Goal: Use online tool/utility: Utilize a website feature to perform a specific function

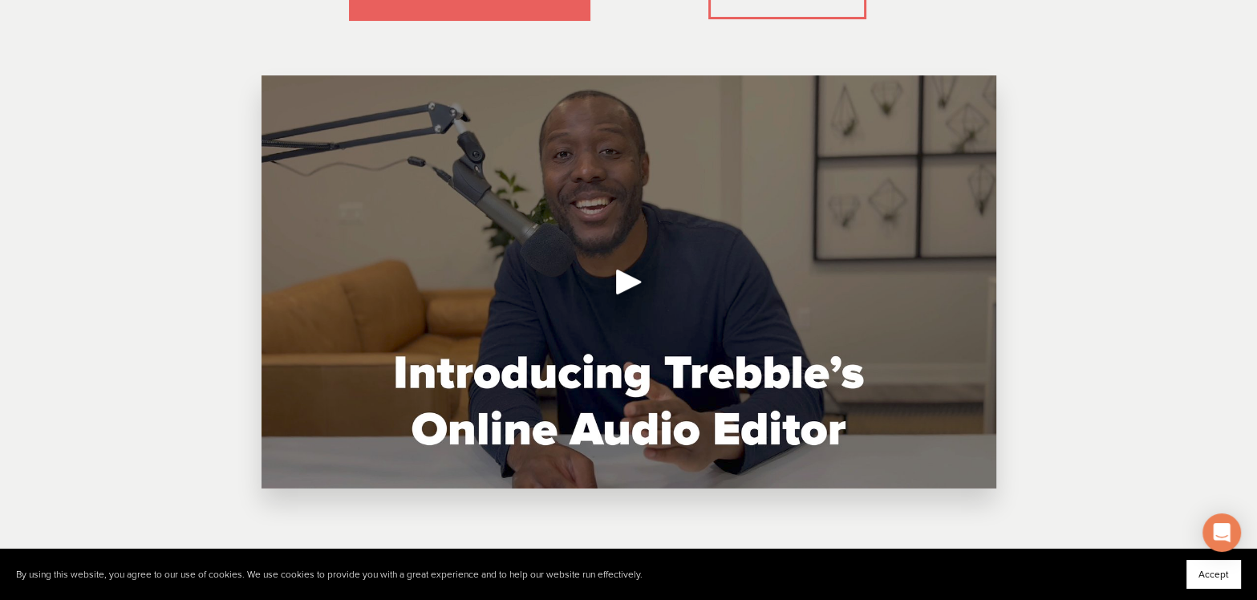
scroll to position [561, 0]
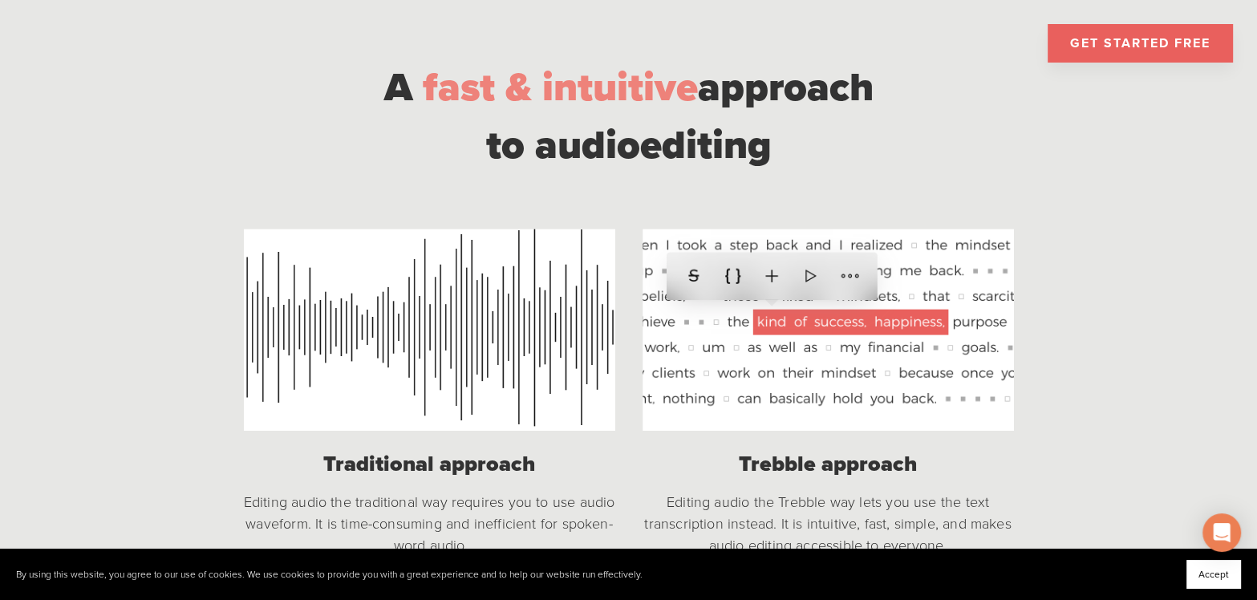
scroll to position [1282, 0]
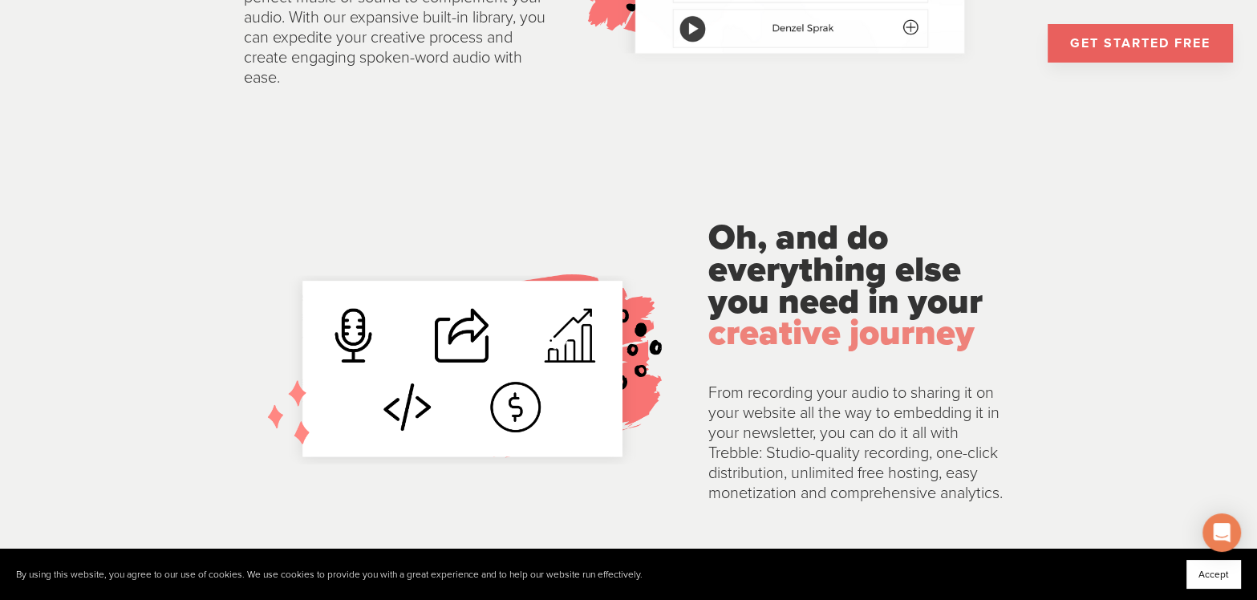
scroll to position [3207, 0]
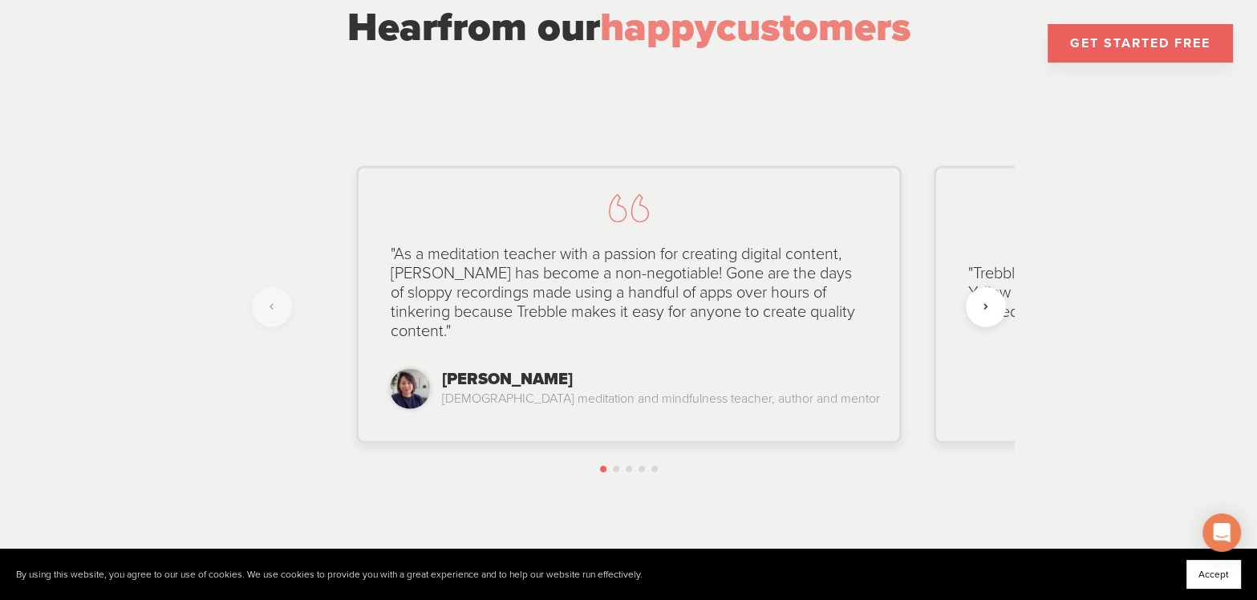
scroll to position [3929, 0]
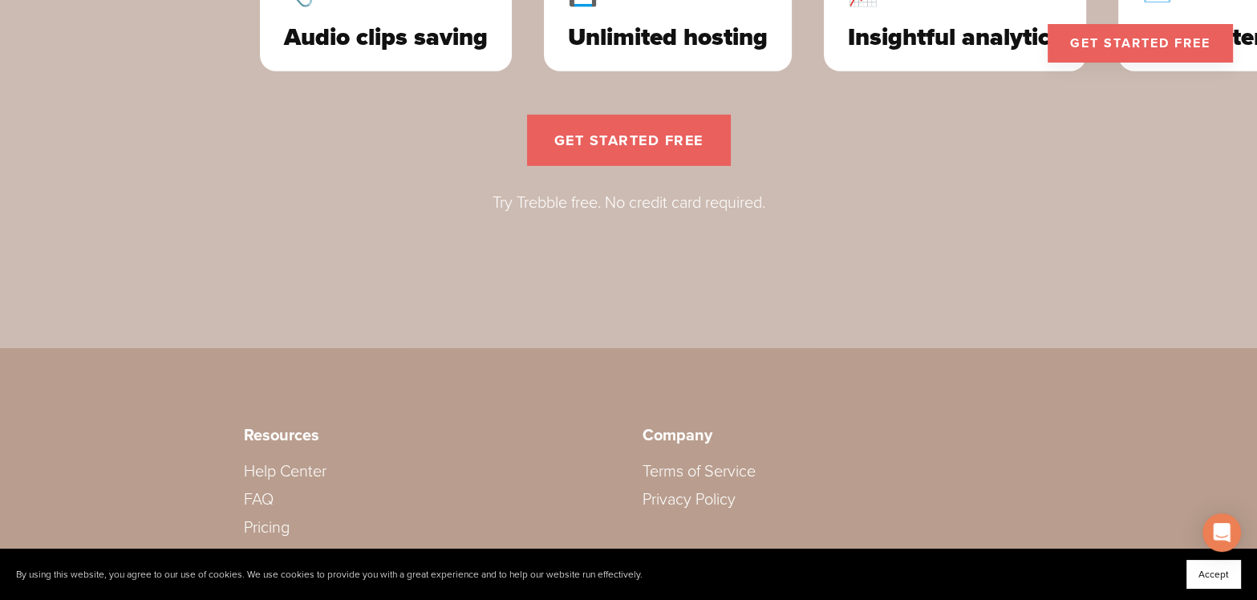
scroll to position [5049, 0]
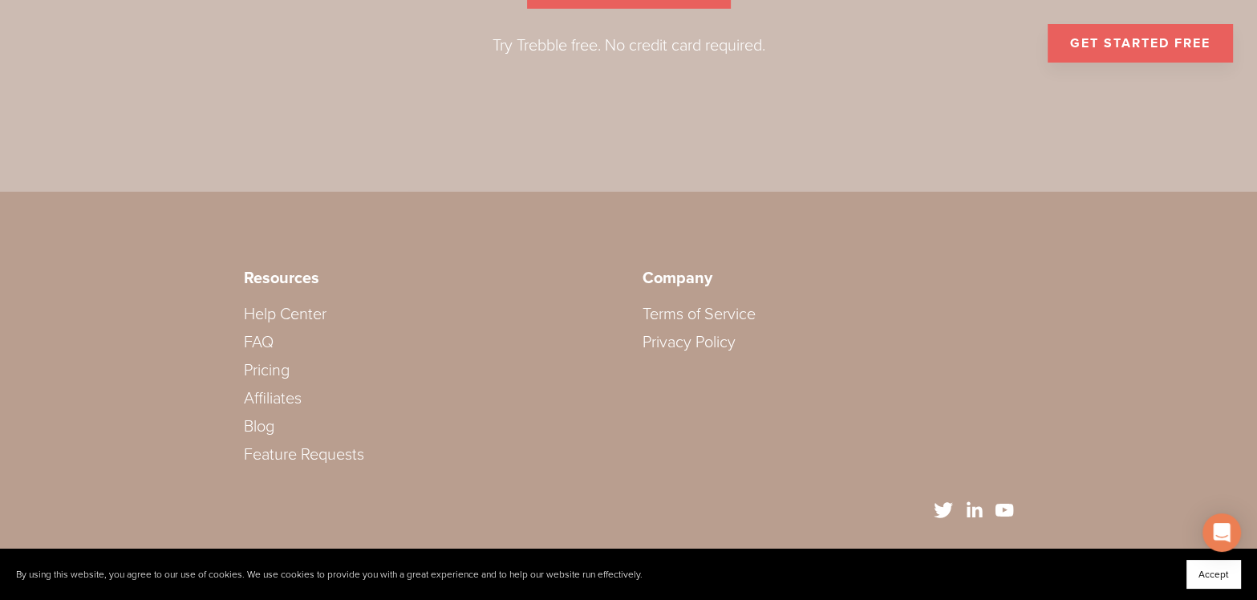
click at [273, 361] on link "Pricing" at bounding box center [267, 370] width 46 height 19
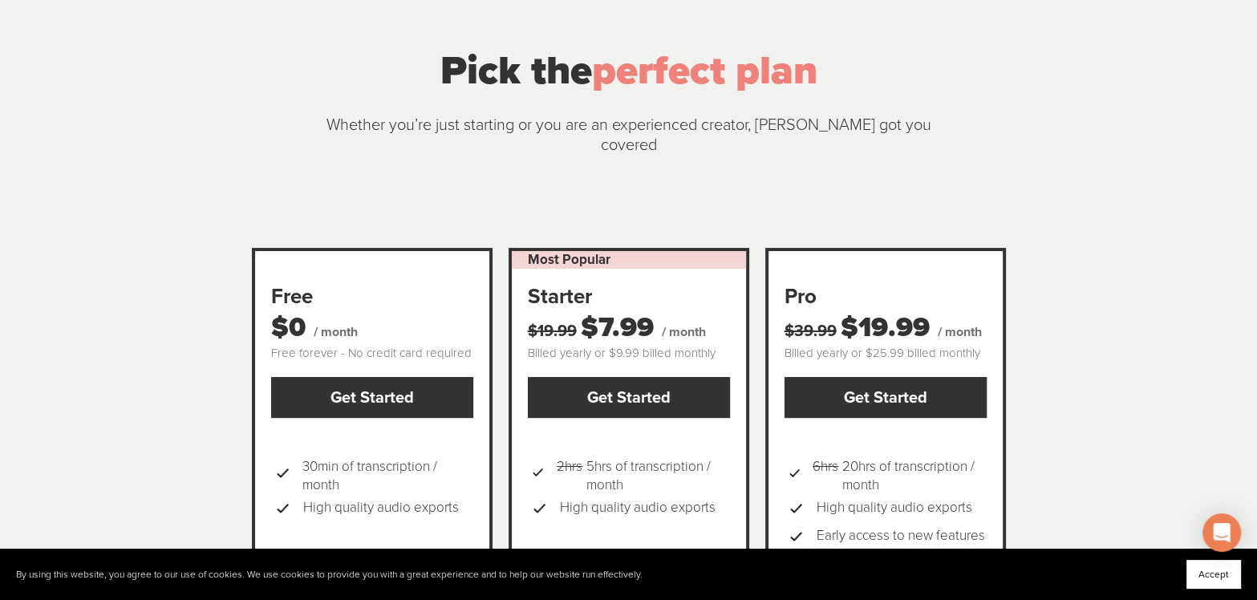
scroll to position [160, 0]
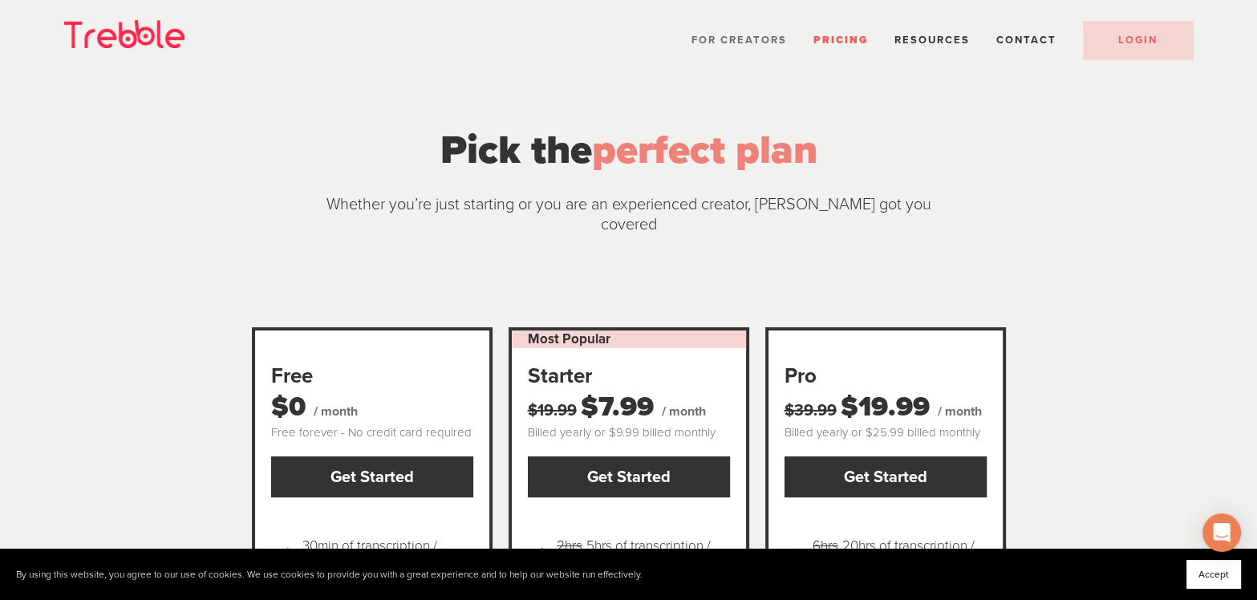
click at [714, 38] on span "For Creators" at bounding box center [738, 40] width 95 height 13
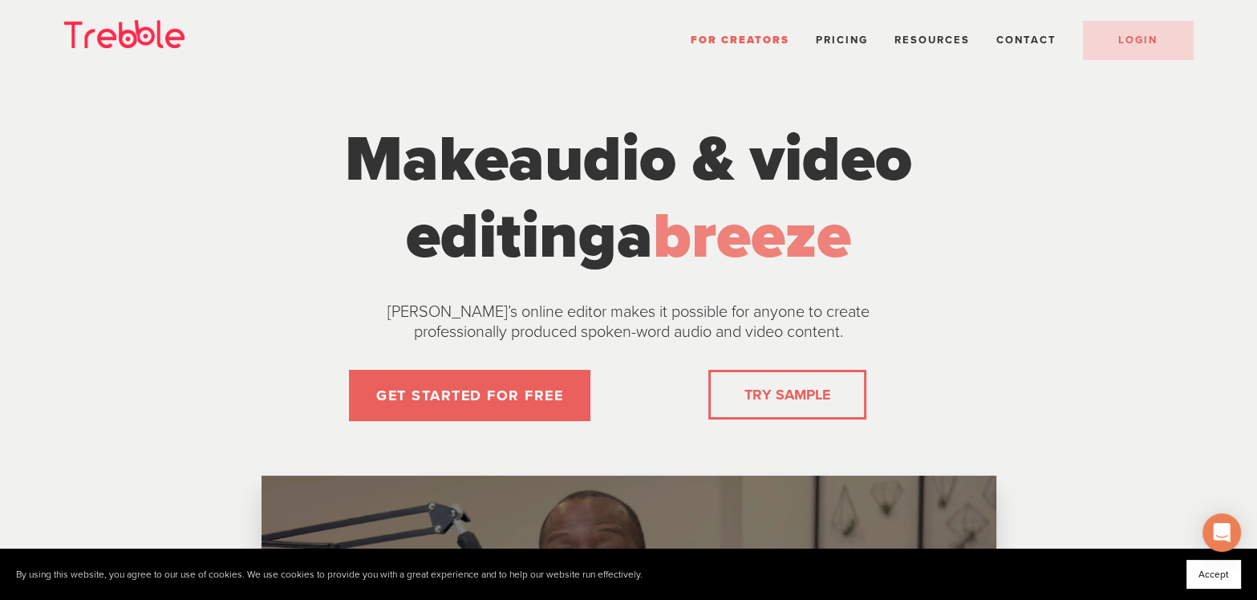
scroll to position [160, 0]
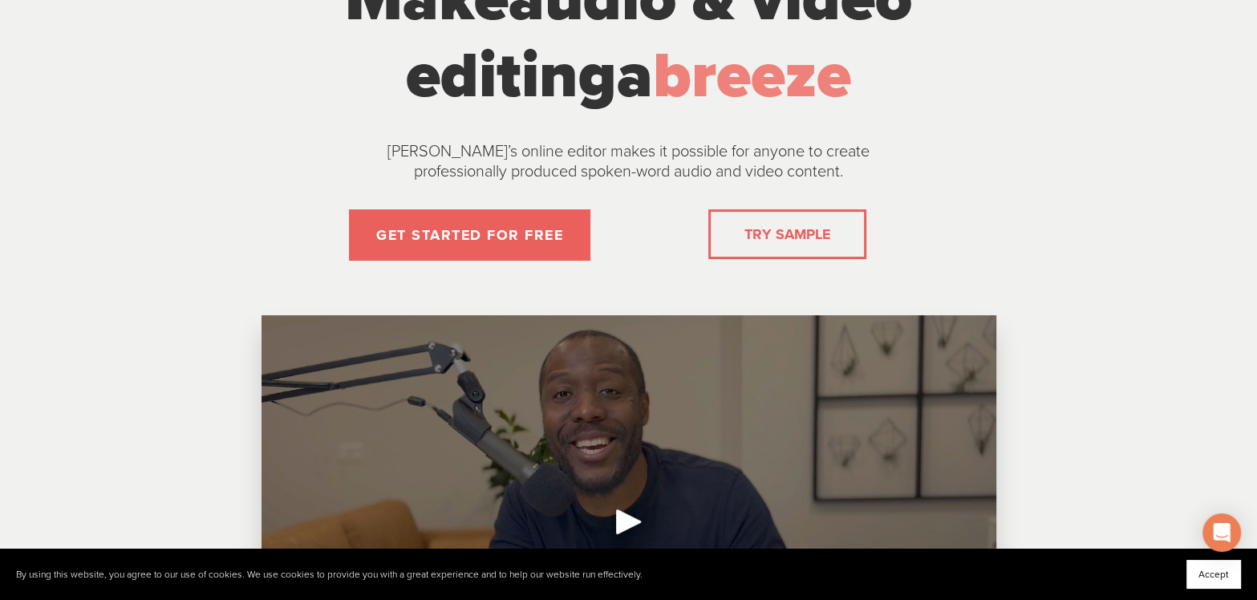
click at [731, 233] on div "TRY SAMPLE" at bounding box center [787, 234] width 158 height 50
click at [767, 232] on link "TRY SAMPLE" at bounding box center [787, 234] width 99 height 32
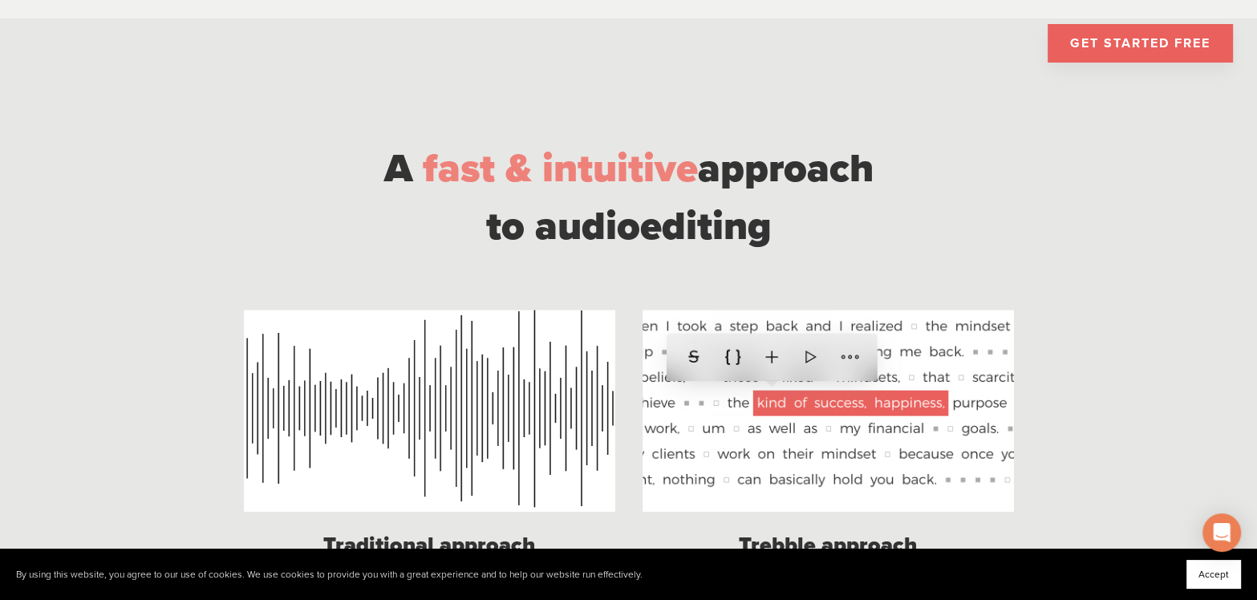
scroll to position [1203, 0]
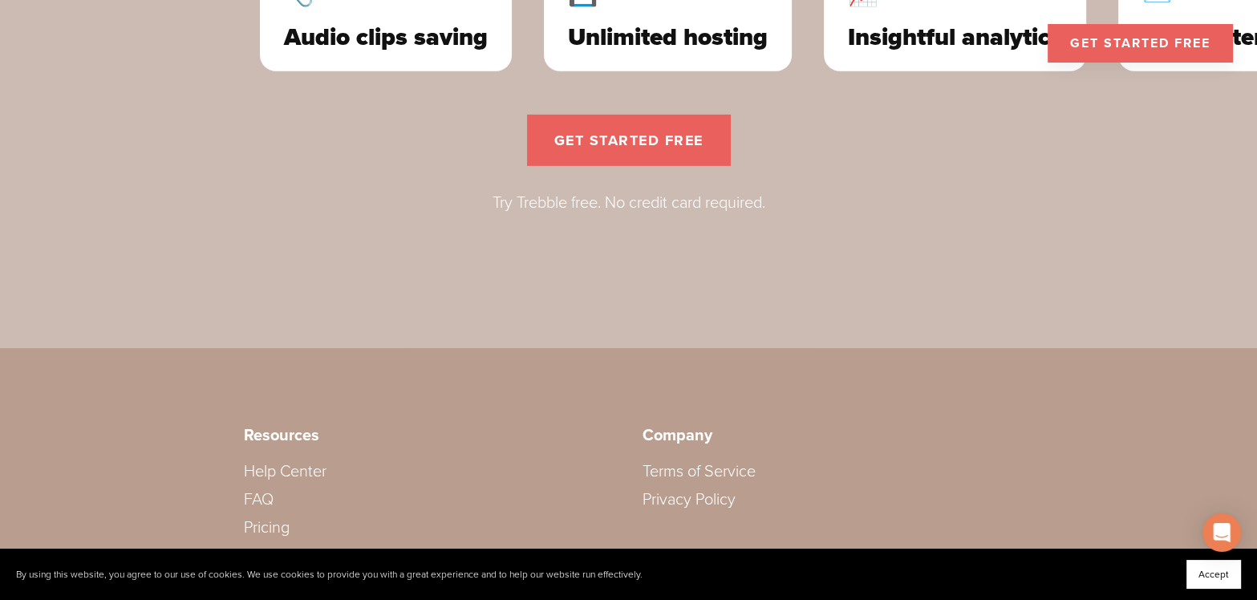
scroll to position [5049, 0]
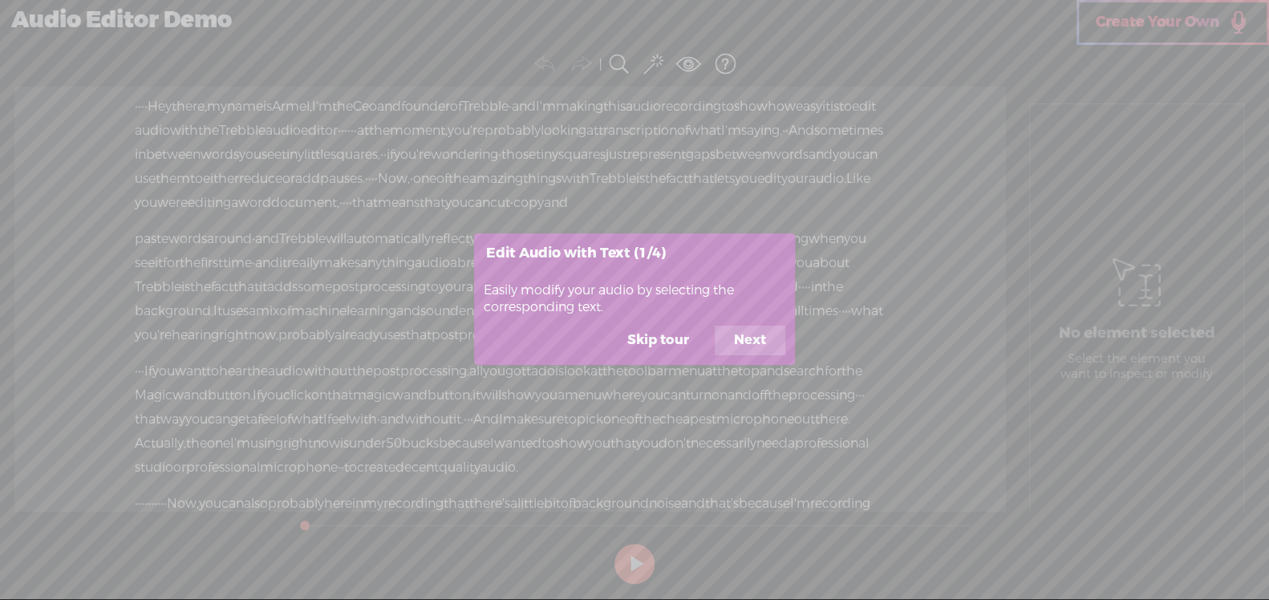
click at [683, 345] on button "Skip tour" at bounding box center [658, 341] width 100 height 30
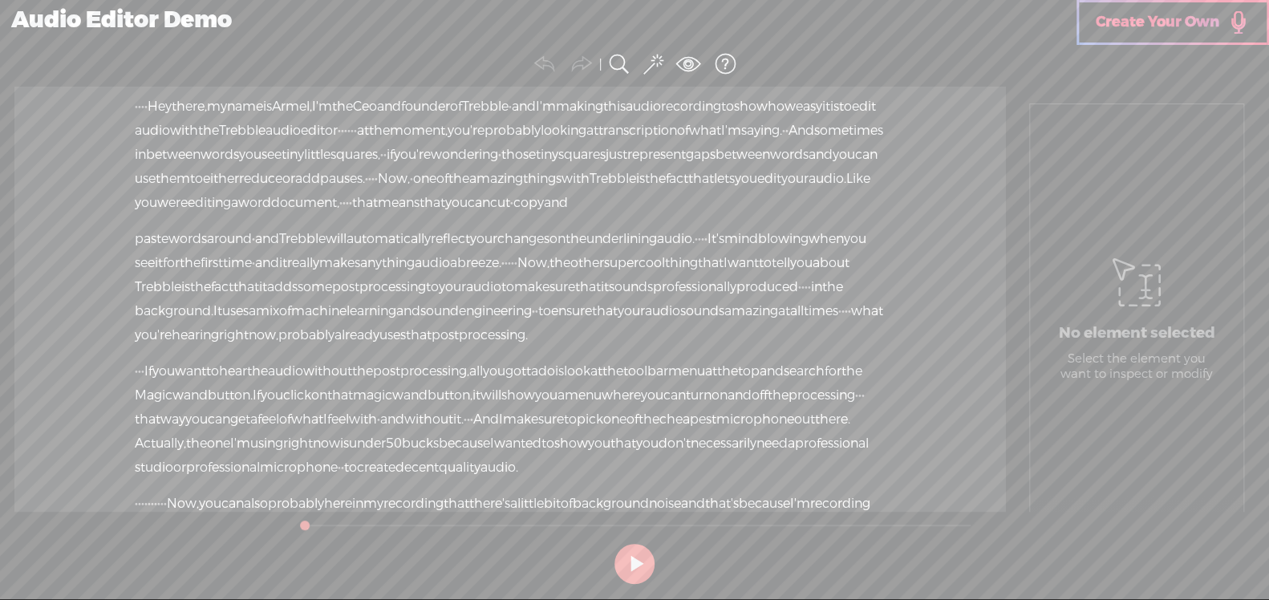
click at [410, 191] on span "Now," at bounding box center [394, 179] width 32 height 24
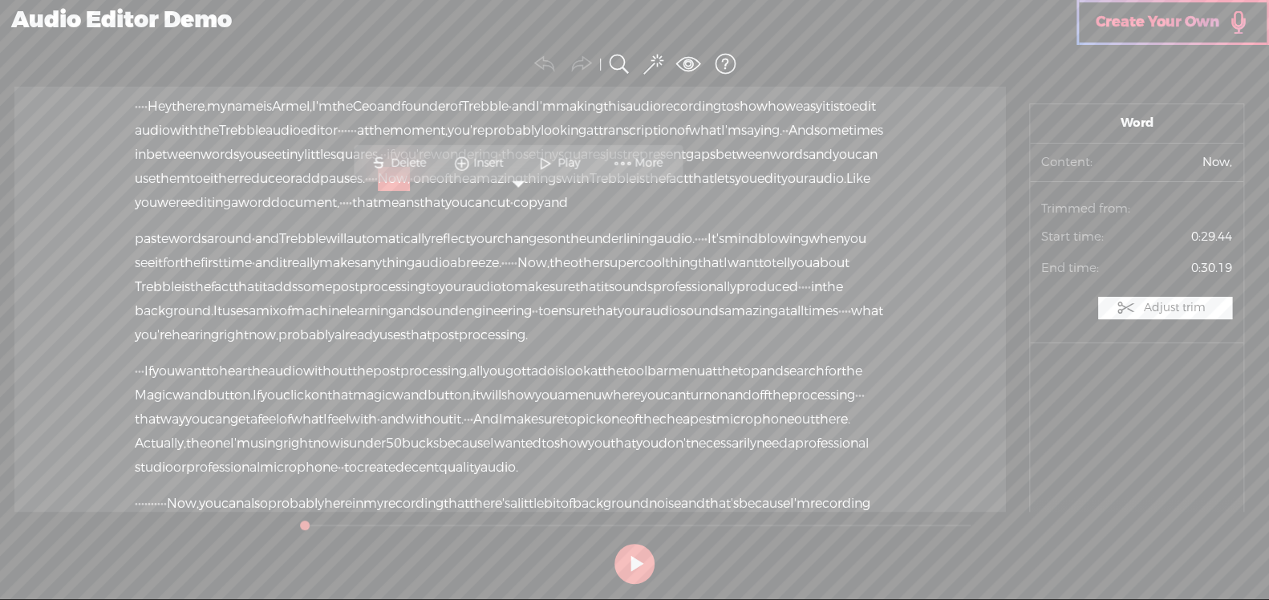
drag, startPoint x: 501, startPoint y: 204, endPoint x: 646, endPoint y: 235, distance: 148.3
click at [646, 215] on div "· · · · Hey there, · my name is [GEOGRAPHIC_DATA], · I'm the Ceo and founder of…" at bounding box center [510, 155] width 751 height 120
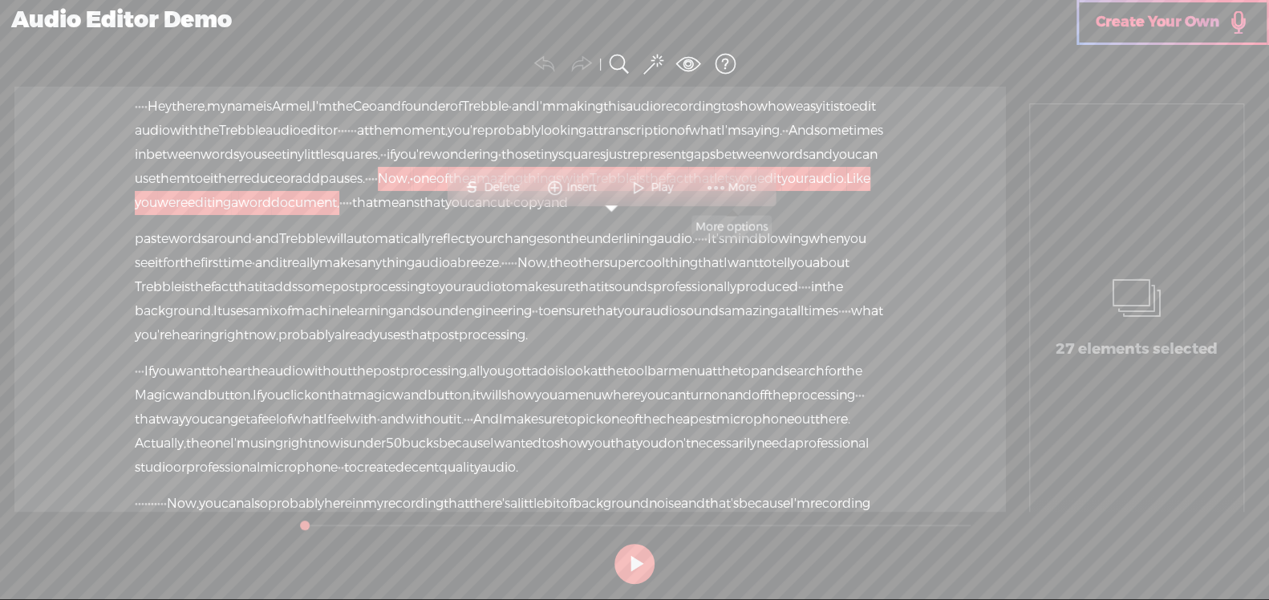
click at [711, 187] on span at bounding box center [715, 187] width 24 height 29
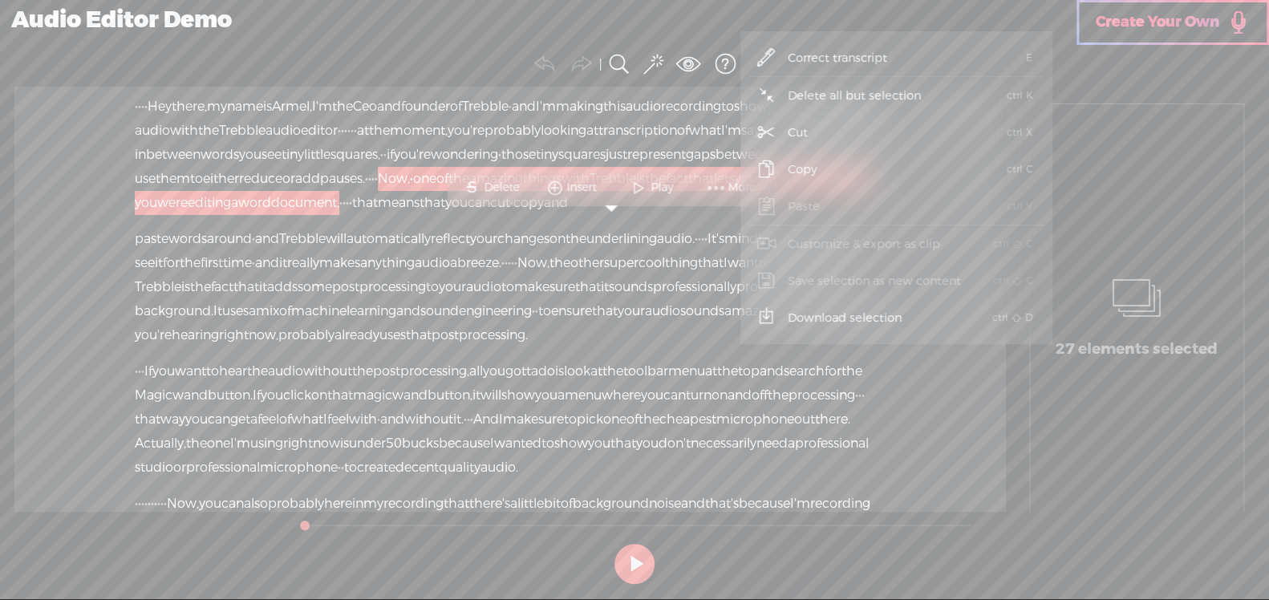
click at [790, 132] on span "Cut" at bounding box center [797, 133] width 83 height 36
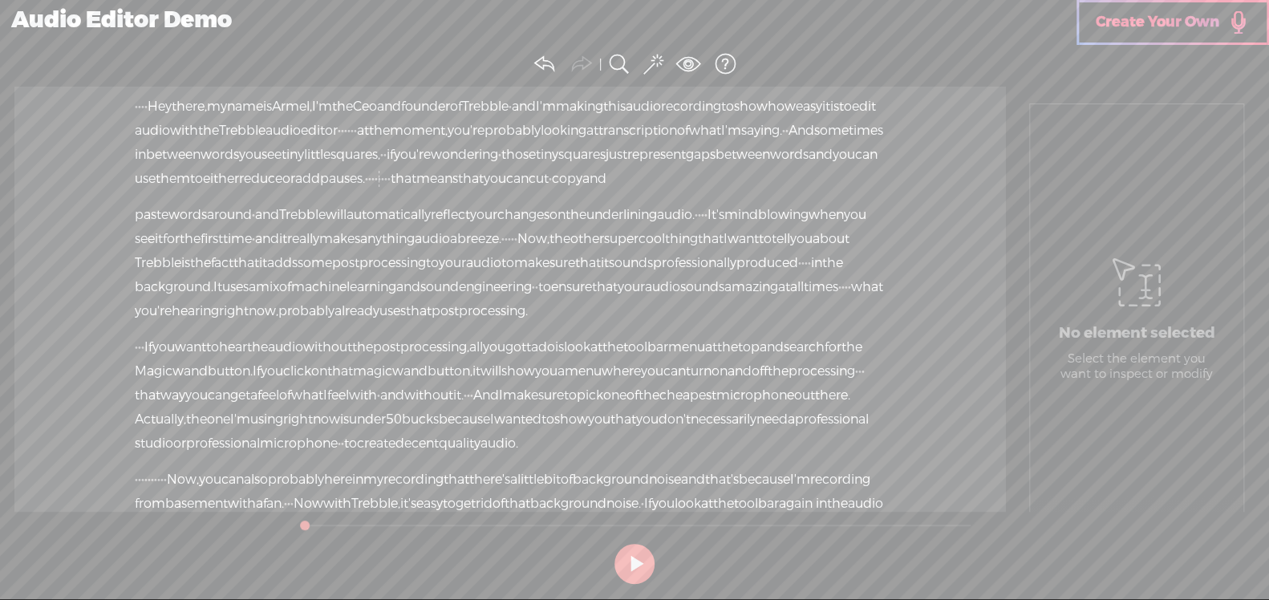
click at [560, 323] on span at bounding box center [544, 311] width 32 height 24
click at [528, 323] on span "processing." at bounding box center [493, 311] width 69 height 24
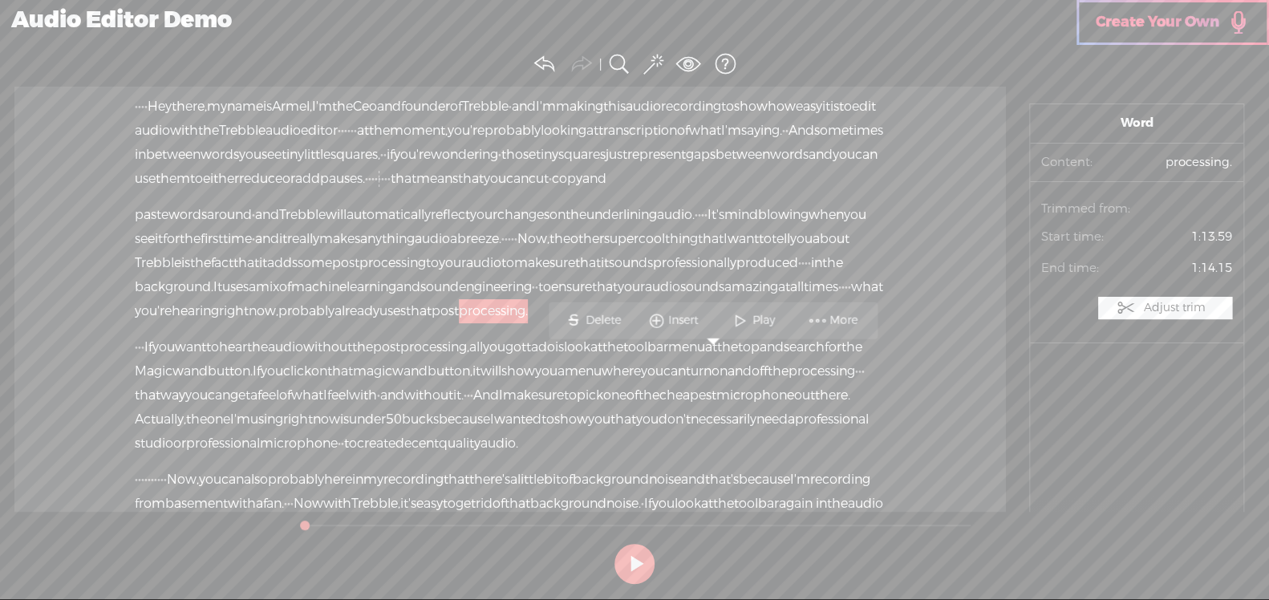
click at [528, 323] on span "processing." at bounding box center [493, 311] width 69 height 24
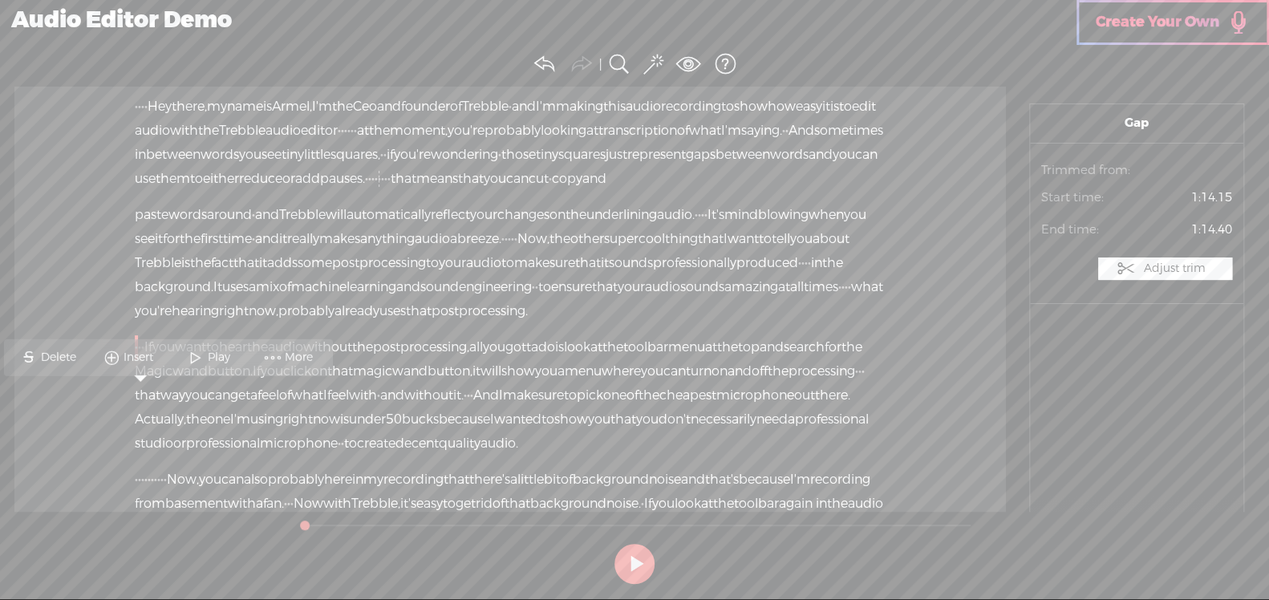
click at [277, 355] on span at bounding box center [273, 356] width 24 height 29
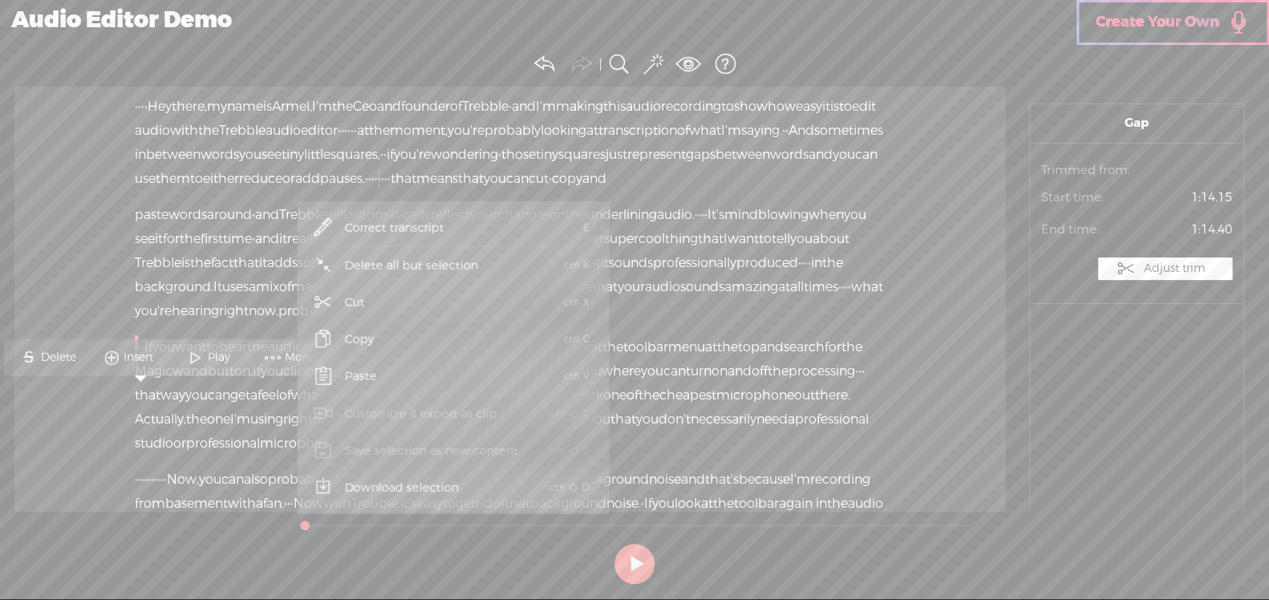
click at [366, 368] on span "Paste" at bounding box center [361, 376] width 95 height 36
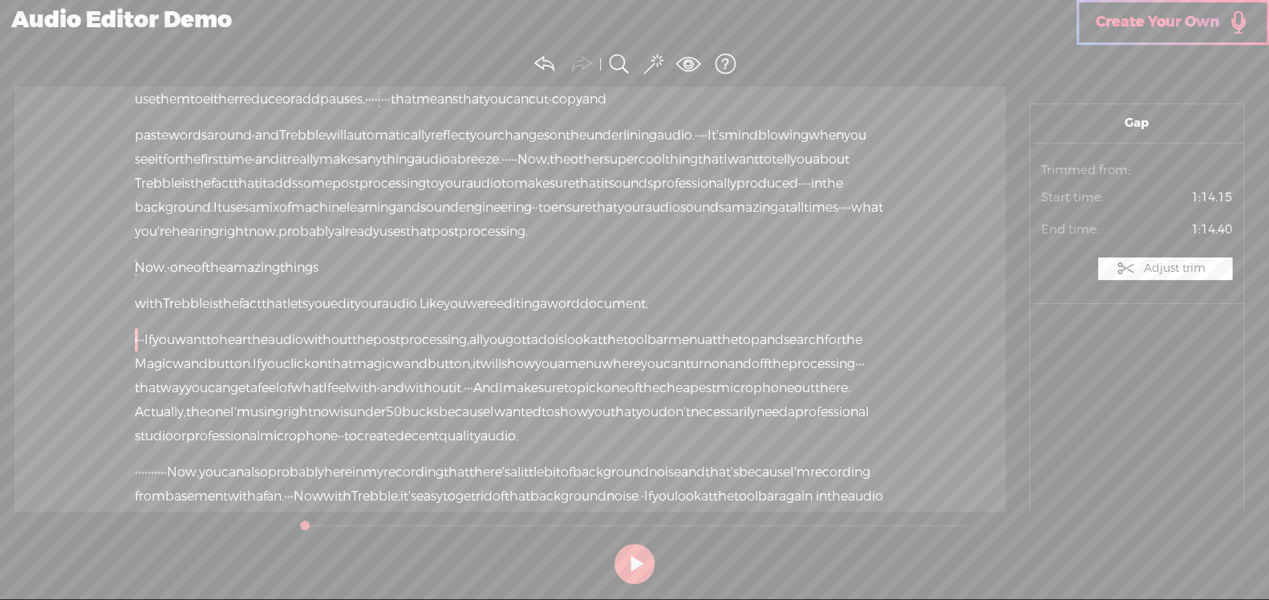
scroll to position [160, 0]
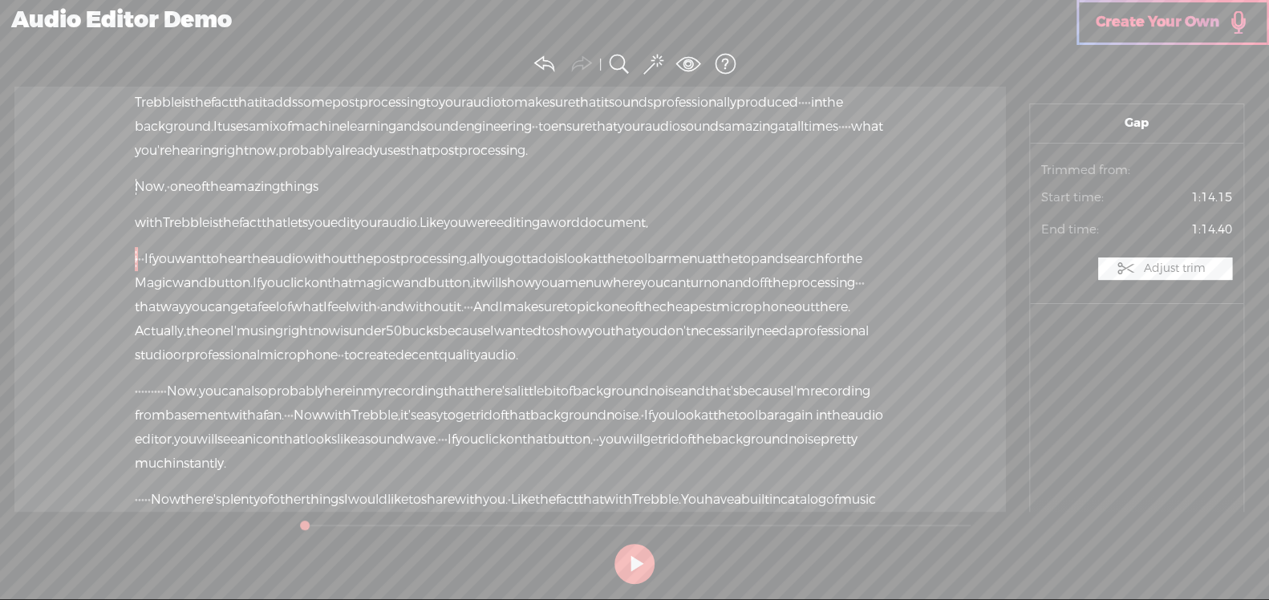
click at [431, 163] on span "that" at bounding box center [419, 151] width 26 height 24
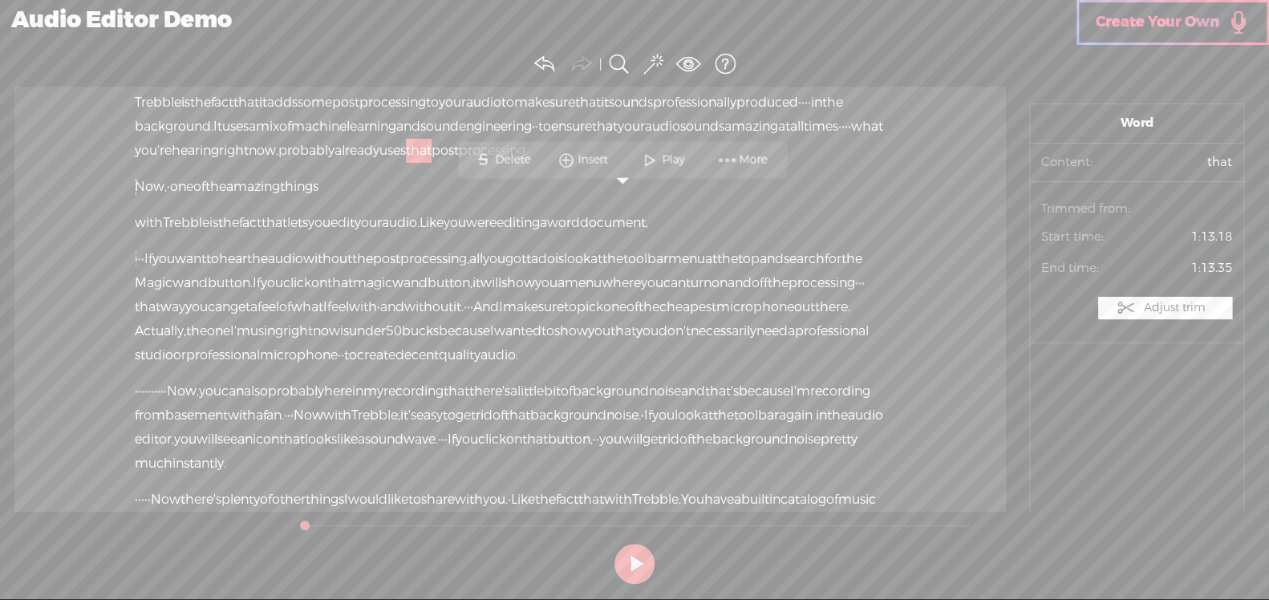
click at [630, 565] on button at bounding box center [634, 564] width 40 height 40
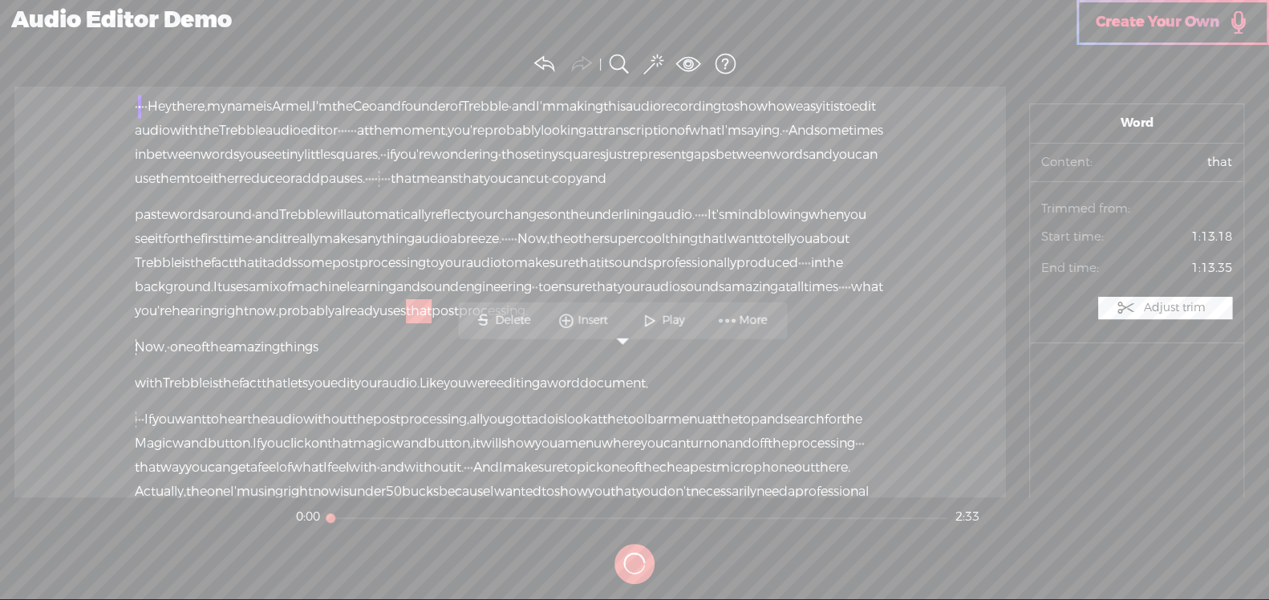
scroll to position [0, 0]
click at [459, 323] on span "post" at bounding box center [444, 311] width 27 height 24
click at [697, 313] on span "Play" at bounding box center [708, 320] width 26 height 16
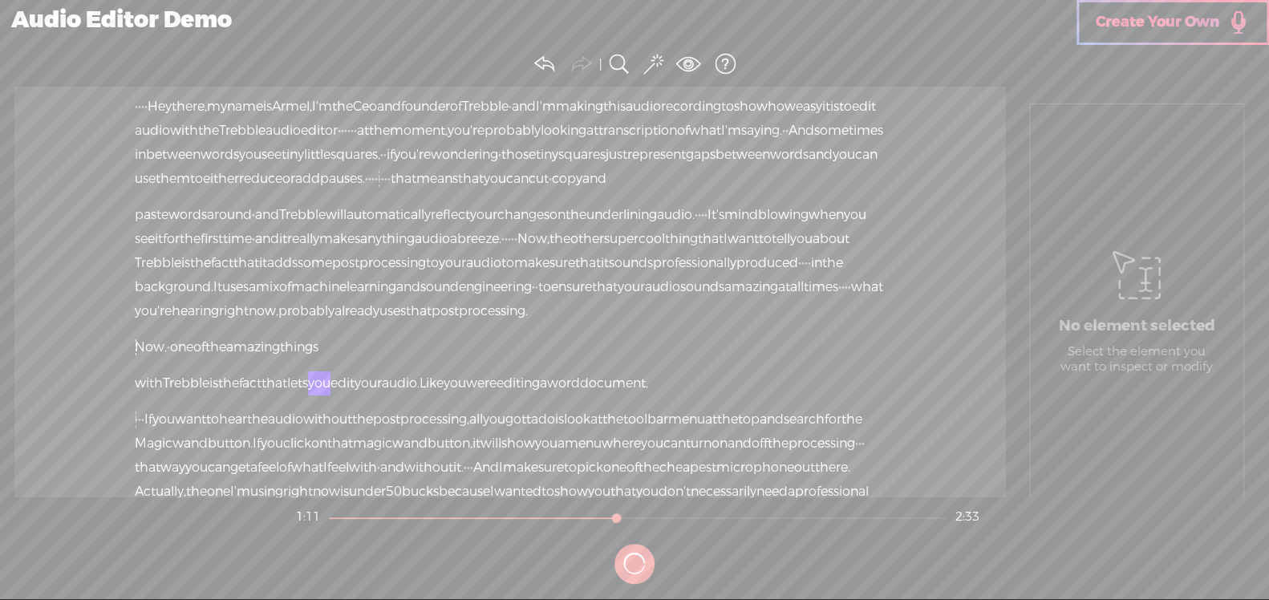
scroll to position [79, 0]
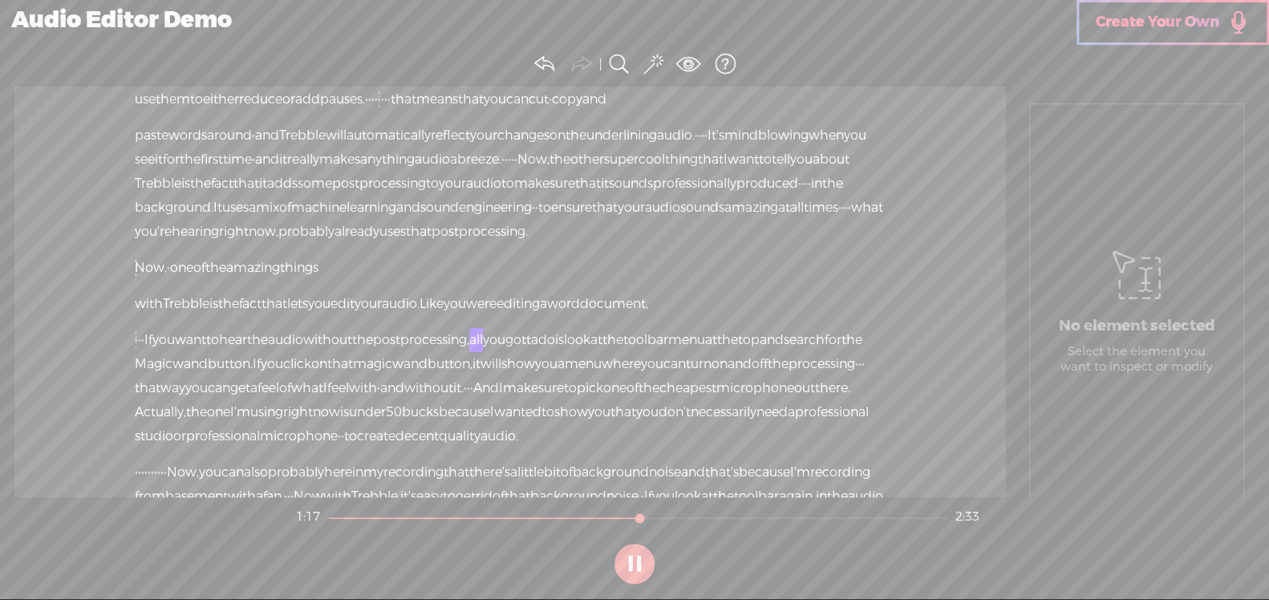
click at [634, 563] on button at bounding box center [634, 564] width 40 height 40
click at [144, 352] on span "·" at bounding box center [142, 340] width 3 height 24
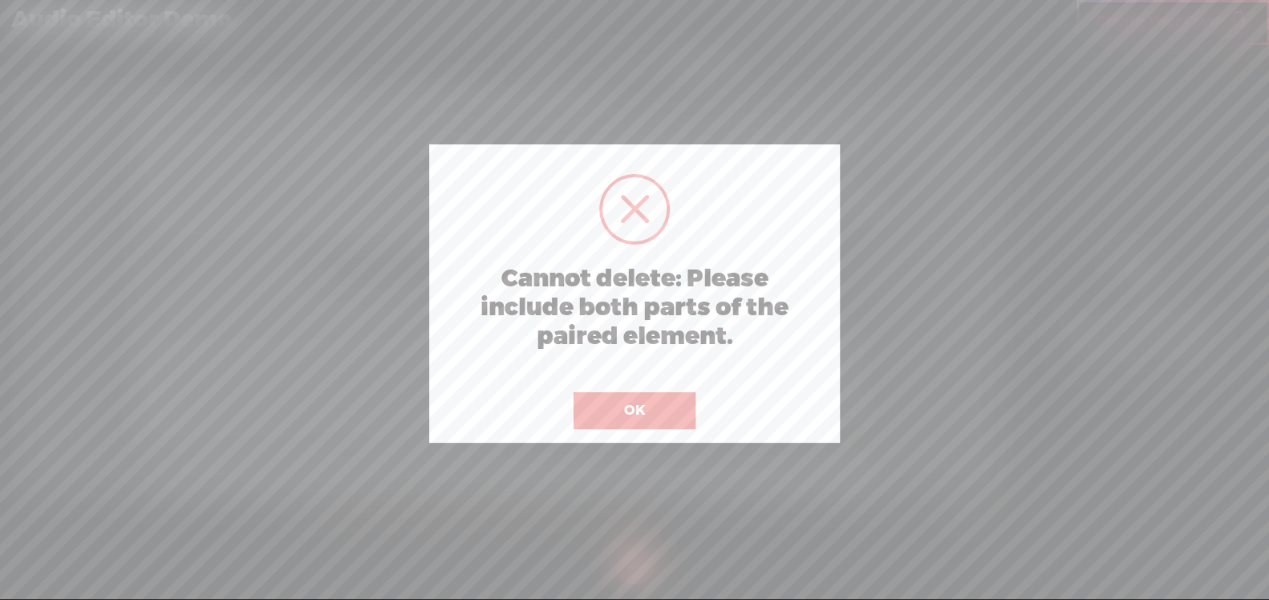
click at [634, 412] on button "OK" at bounding box center [634, 410] width 122 height 37
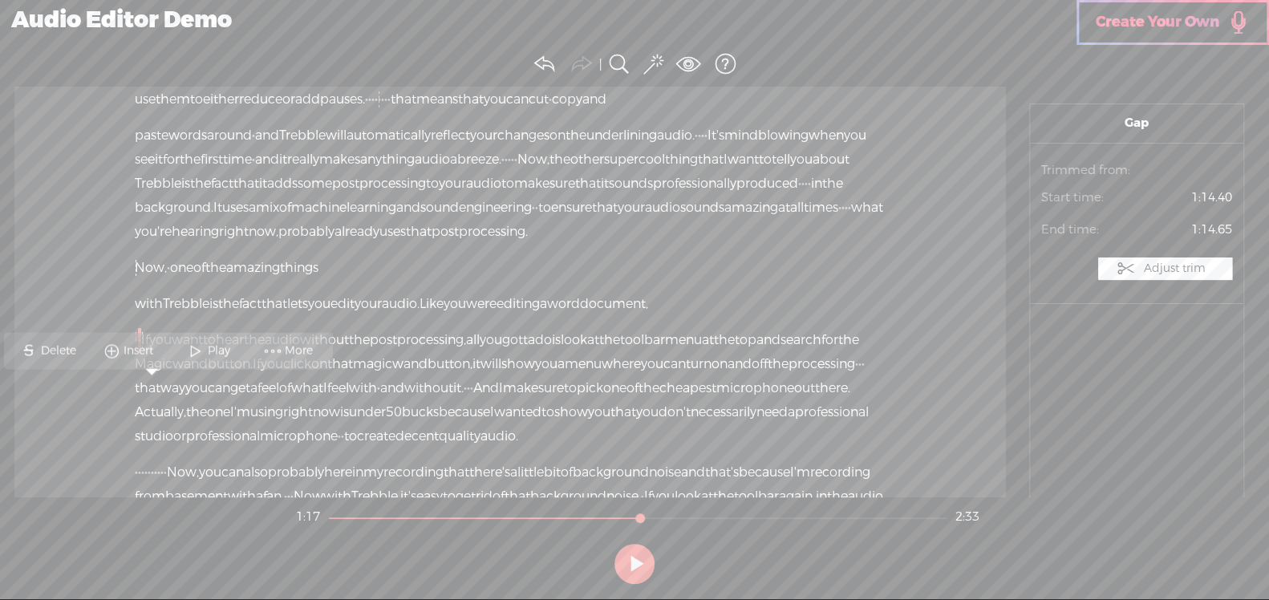
click at [55, 348] on span "Delete" at bounding box center [59, 350] width 39 height 16
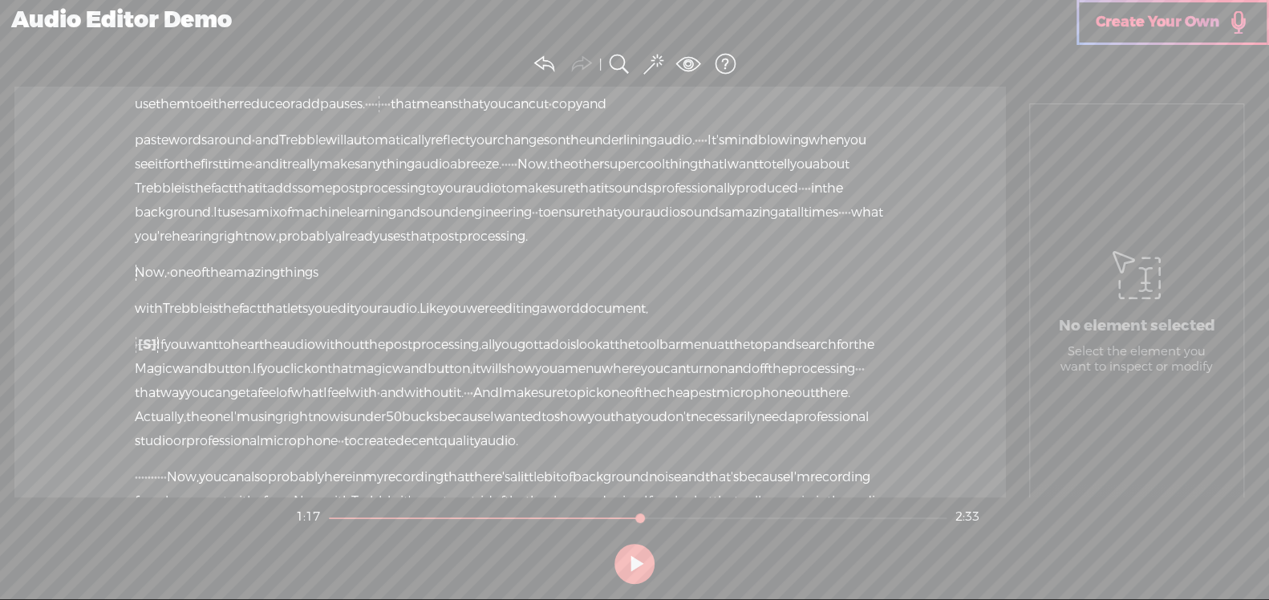
scroll to position [0, 0]
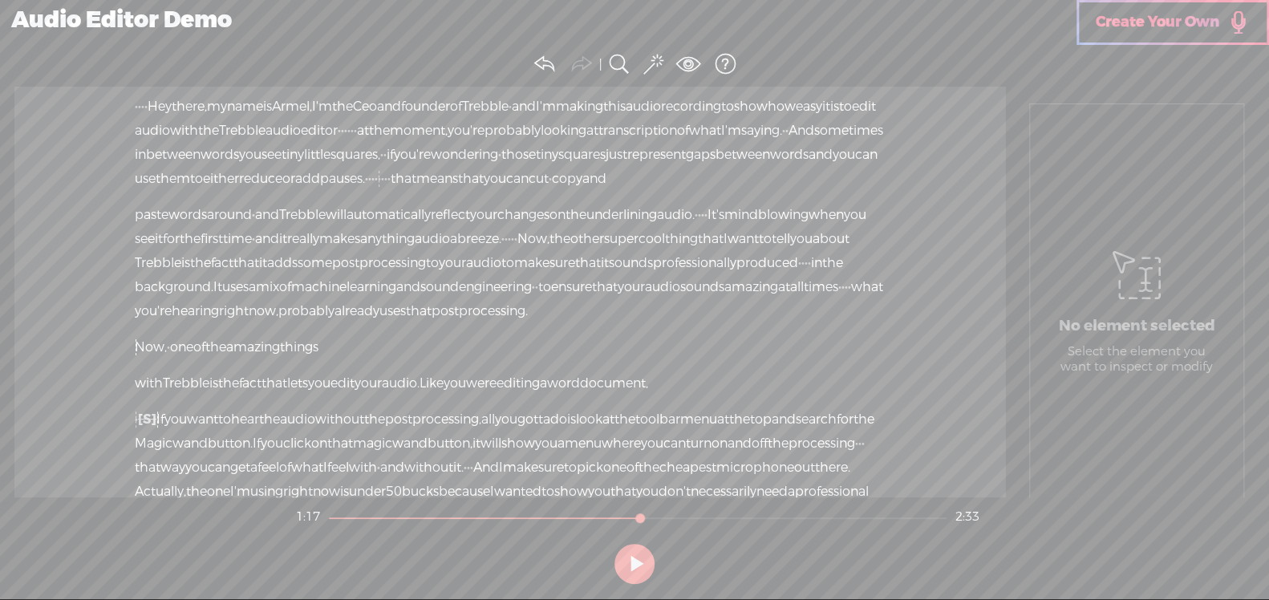
click at [646, 67] on span at bounding box center [653, 64] width 19 height 24
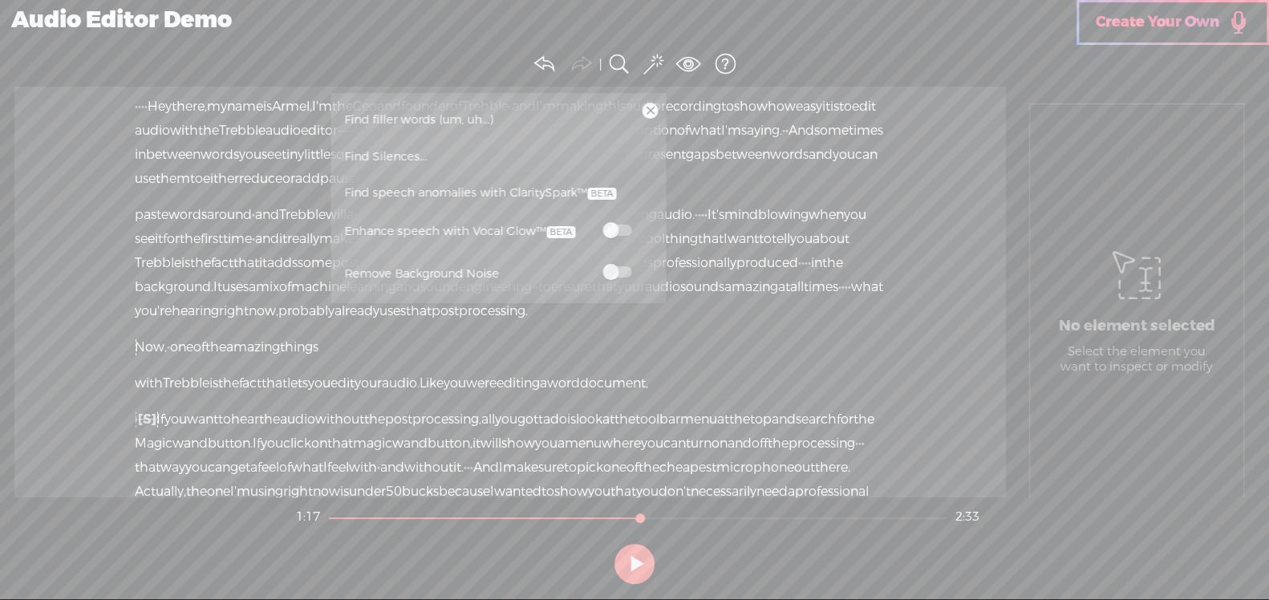
click at [597, 116] on link "Find filler words (um, uh...)" at bounding box center [497, 119] width 319 height 37
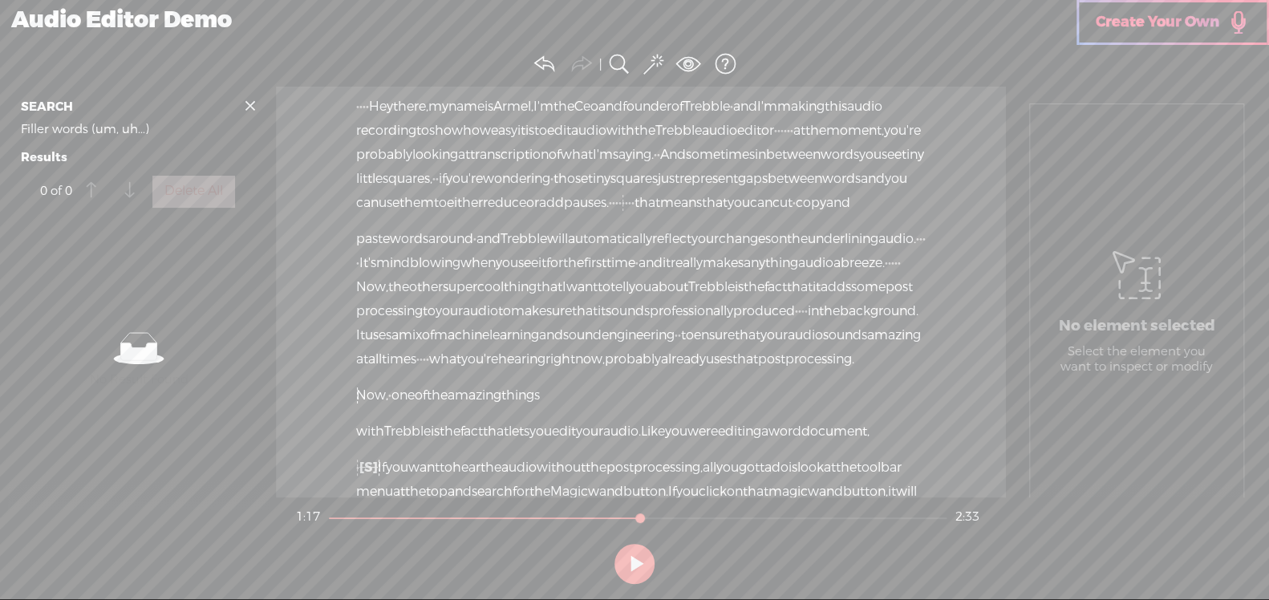
click at [134, 129] on span "Filler words (um, uh...)" at bounding box center [85, 129] width 128 height 29
click at [686, 167] on span "sometimes" at bounding box center [720, 155] width 69 height 24
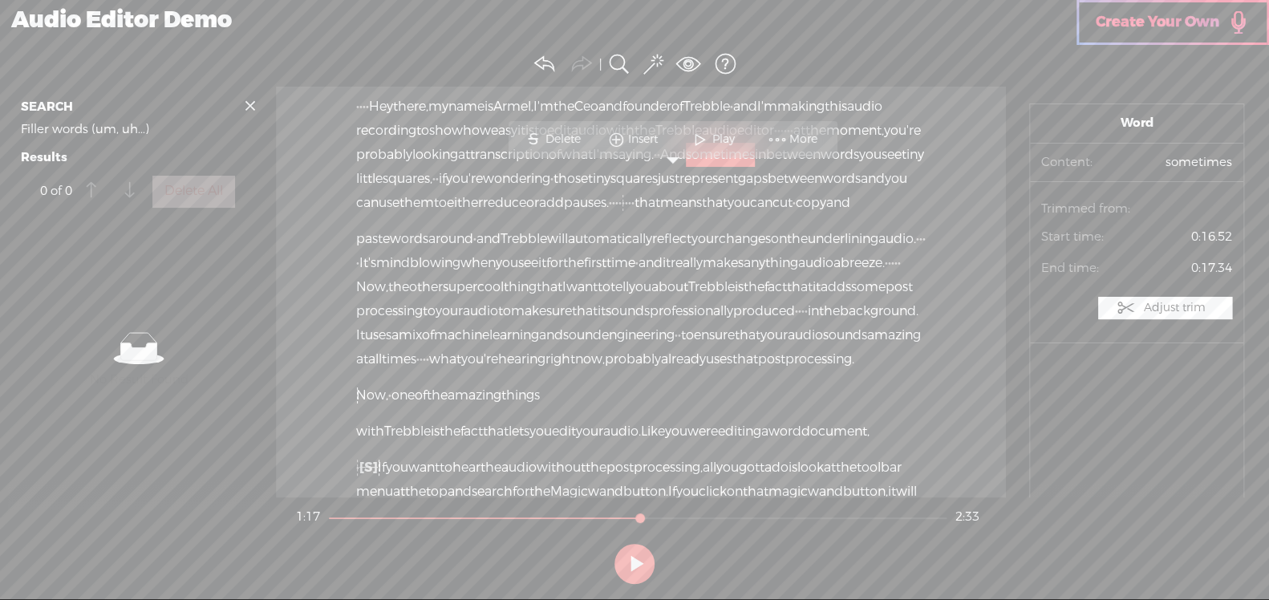
click at [650, 63] on span at bounding box center [653, 64] width 19 height 24
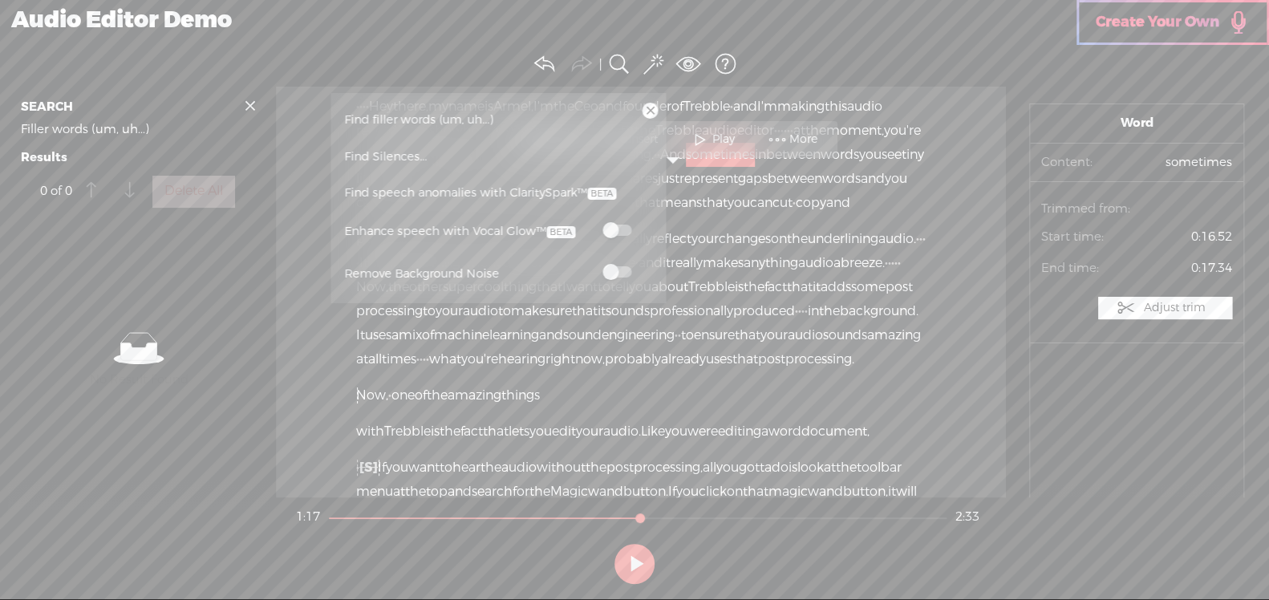
click at [508, 162] on link "Find Silences..." at bounding box center [497, 156] width 319 height 37
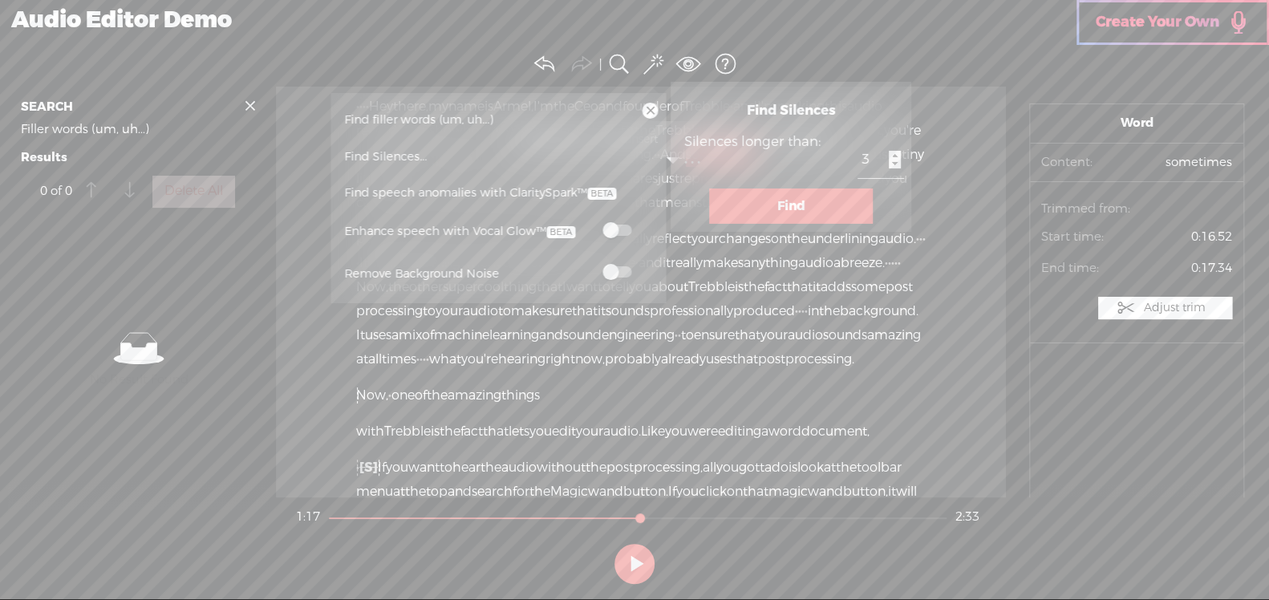
click at [773, 205] on button "Find" at bounding box center [791, 205] width 164 height 35
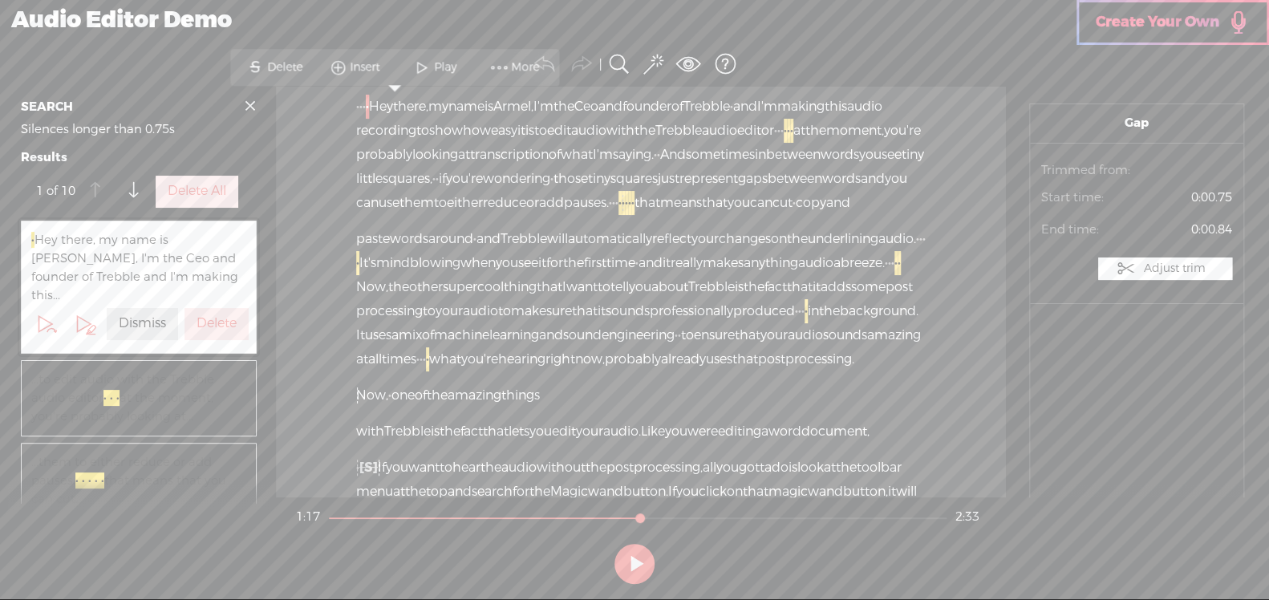
click at [221, 315] on label "Delete" at bounding box center [216, 323] width 40 height 17
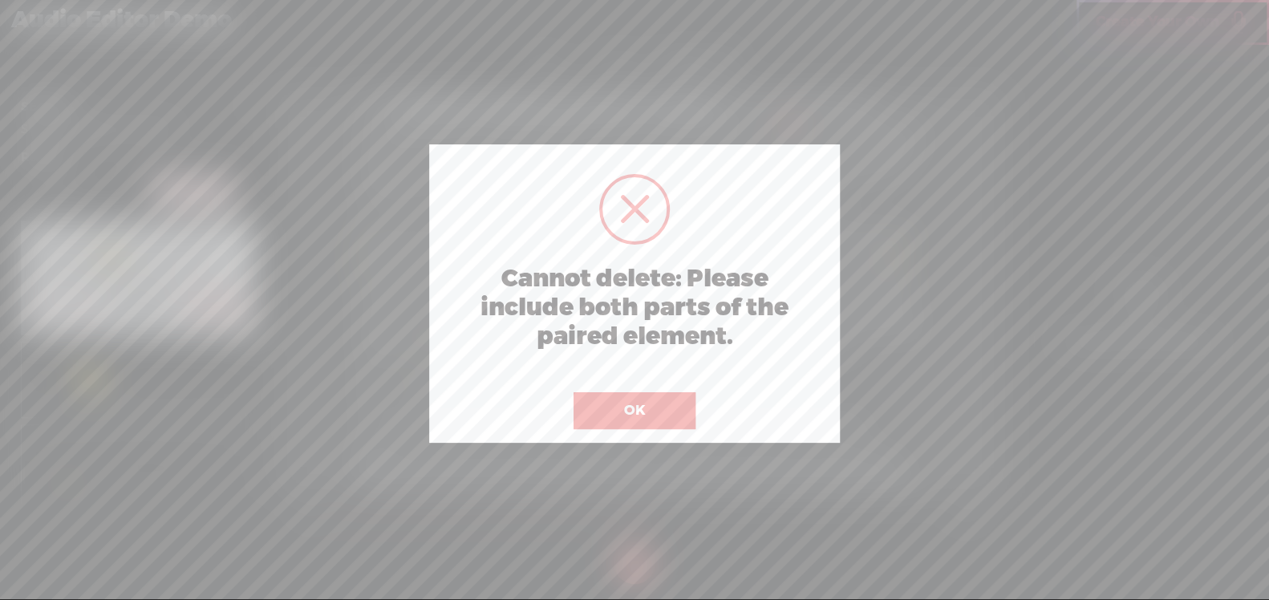
scroll to position [7, 0]
click at [620, 409] on button "OK" at bounding box center [634, 410] width 122 height 37
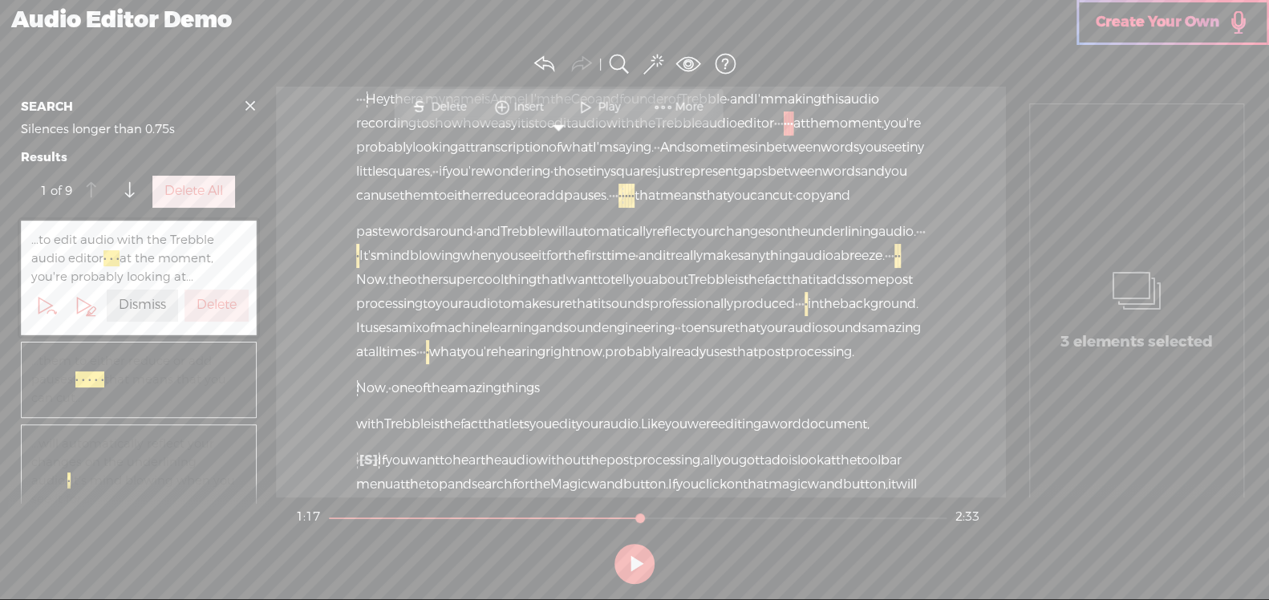
click at [168, 185] on label "Delete All" at bounding box center [193, 191] width 59 height 17
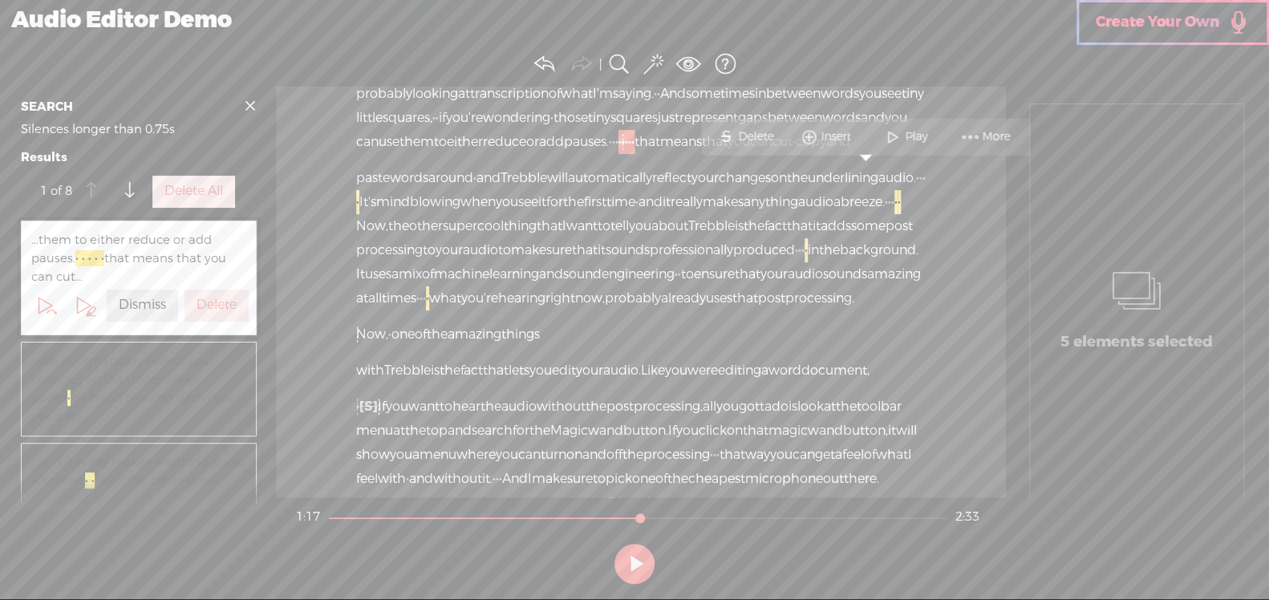
scroll to position [79, 0]
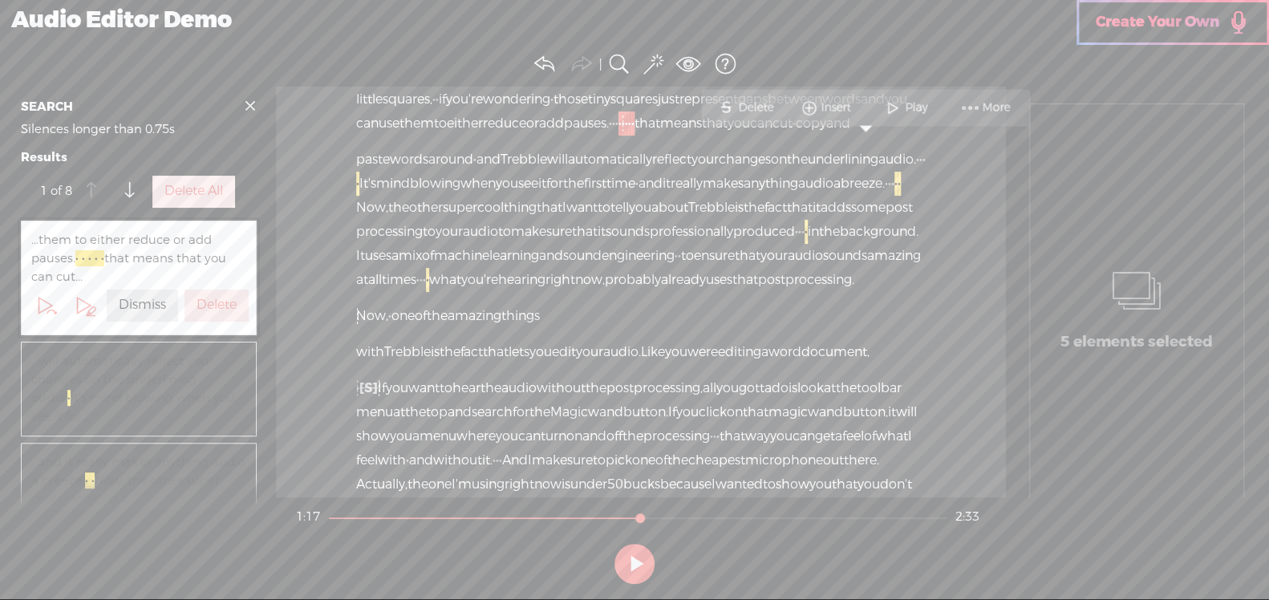
click at [168, 185] on label "Delete All" at bounding box center [193, 191] width 59 height 17
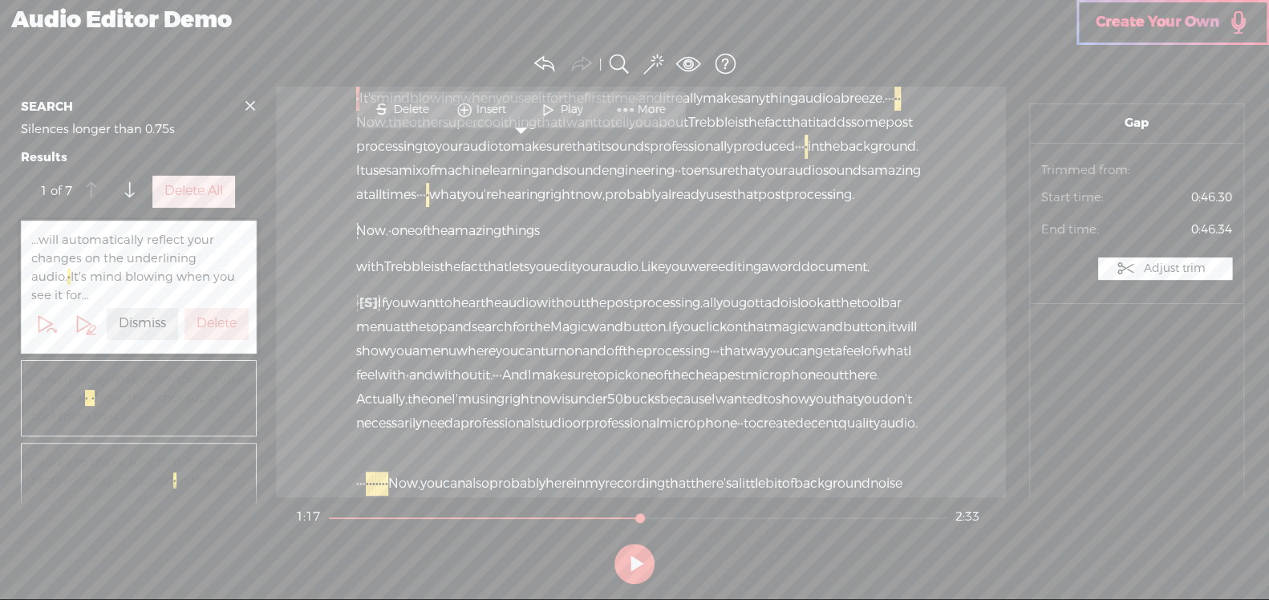
click at [168, 185] on label "Delete All" at bounding box center [193, 191] width 59 height 17
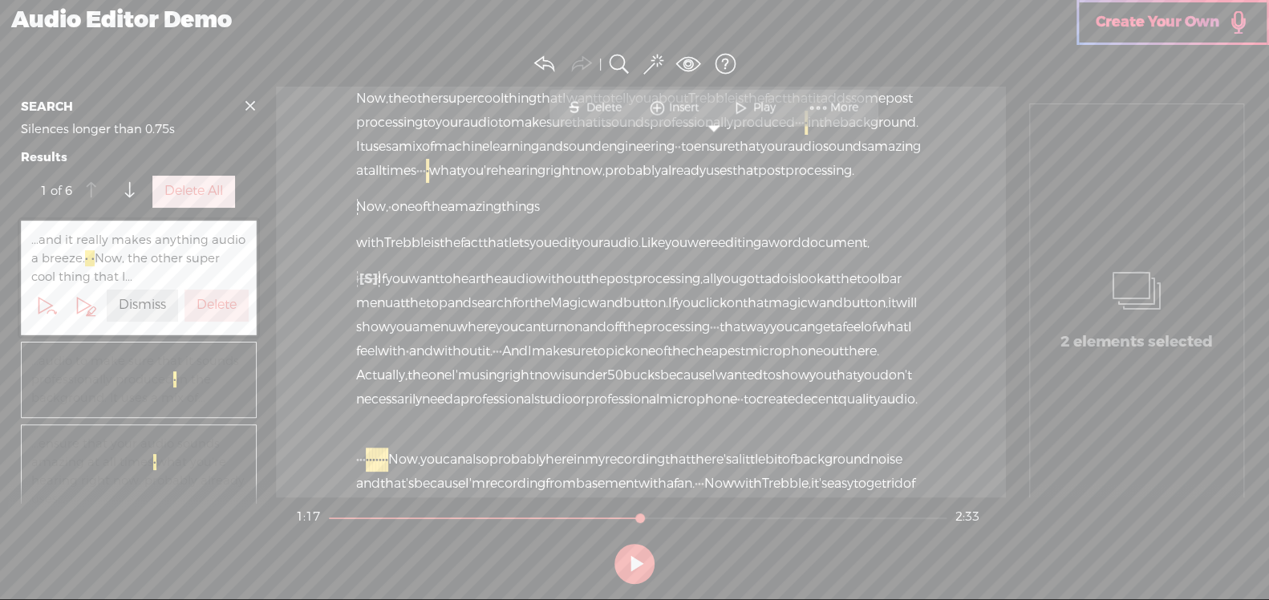
click at [168, 185] on label "Delete All" at bounding box center [193, 191] width 59 height 17
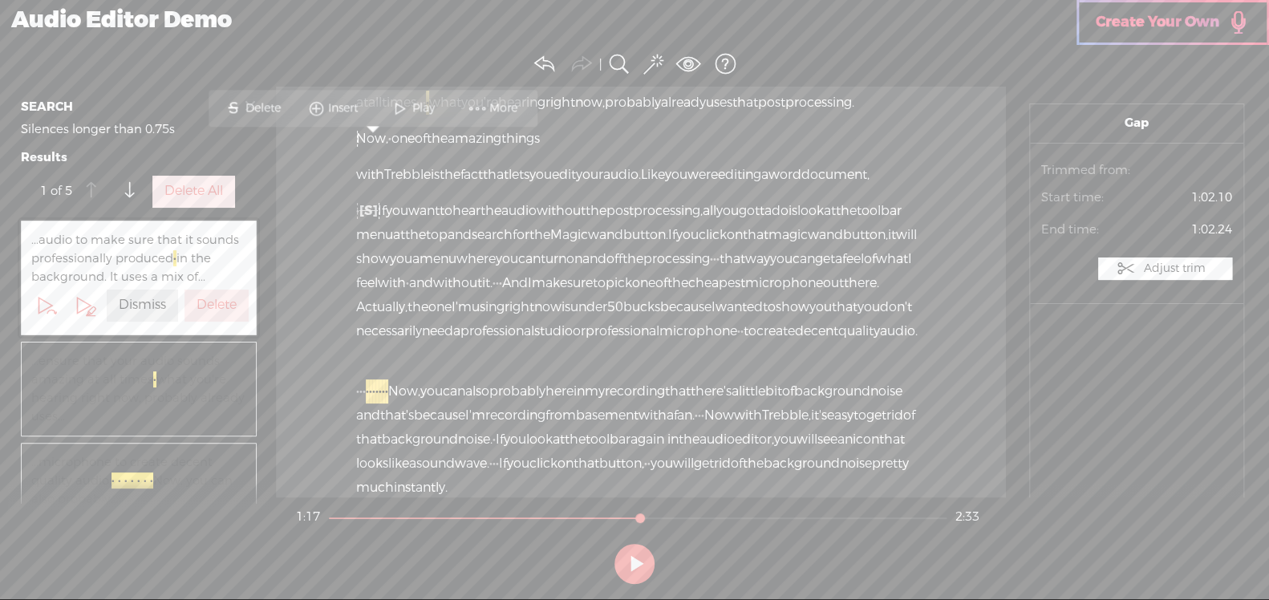
click at [168, 185] on label "Delete All" at bounding box center [193, 191] width 59 height 17
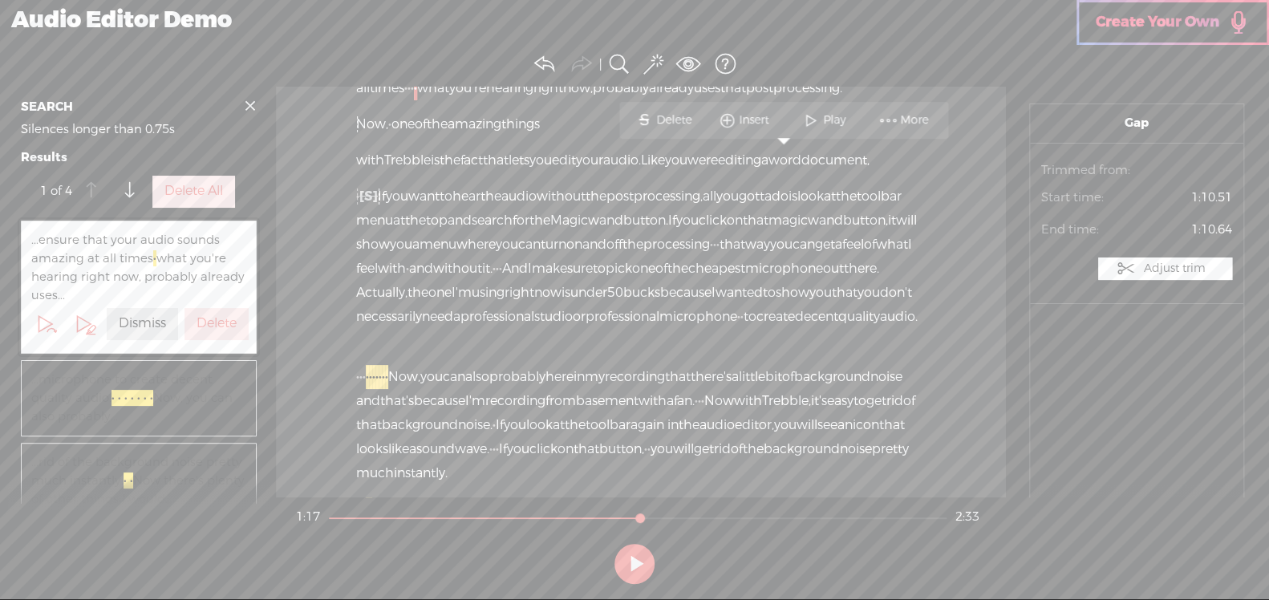
click at [168, 185] on label "Delete All" at bounding box center [193, 191] width 59 height 17
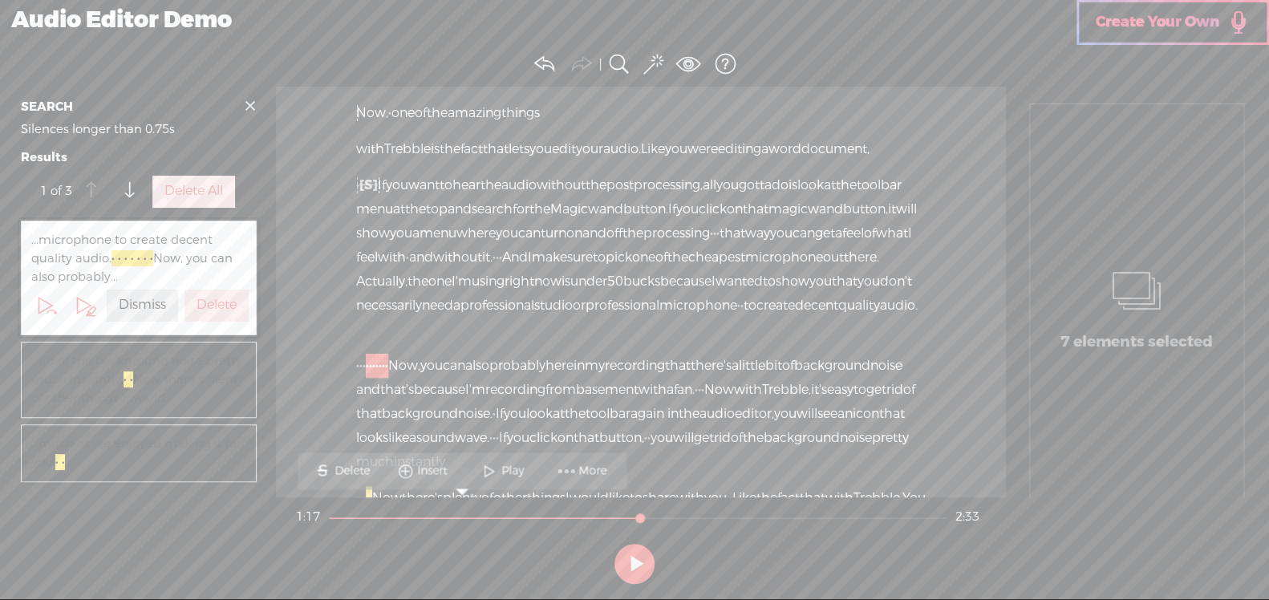
click at [168, 185] on label "Delete All" at bounding box center [193, 191] width 59 height 17
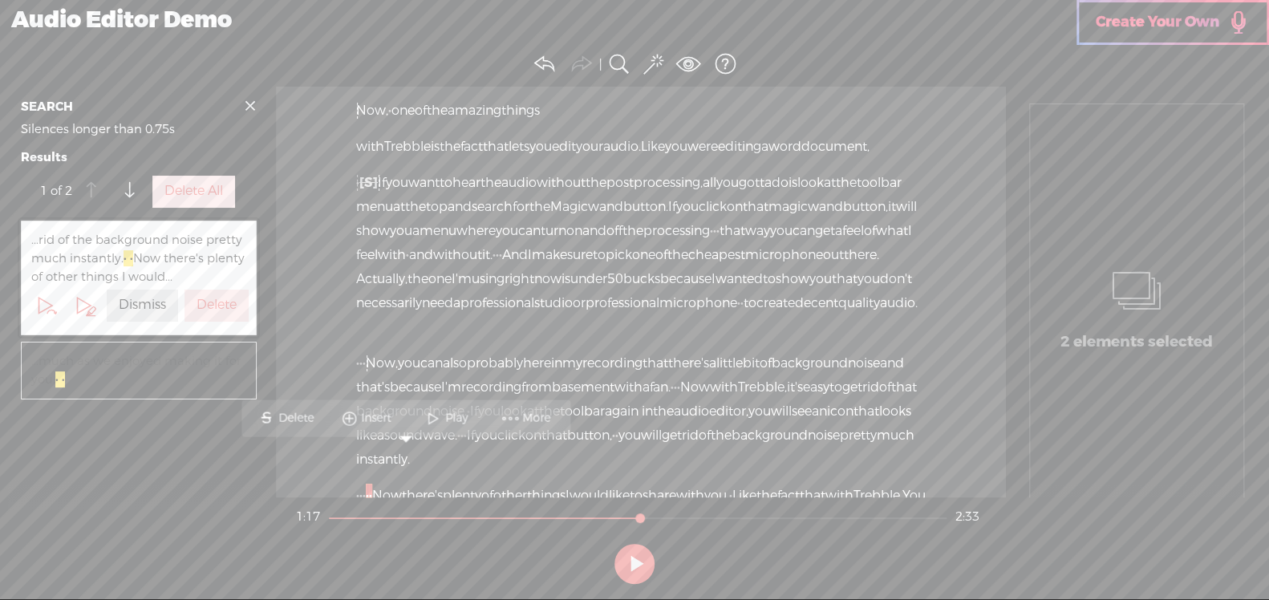
click at [168, 185] on label "Delete All" at bounding box center [193, 191] width 59 height 17
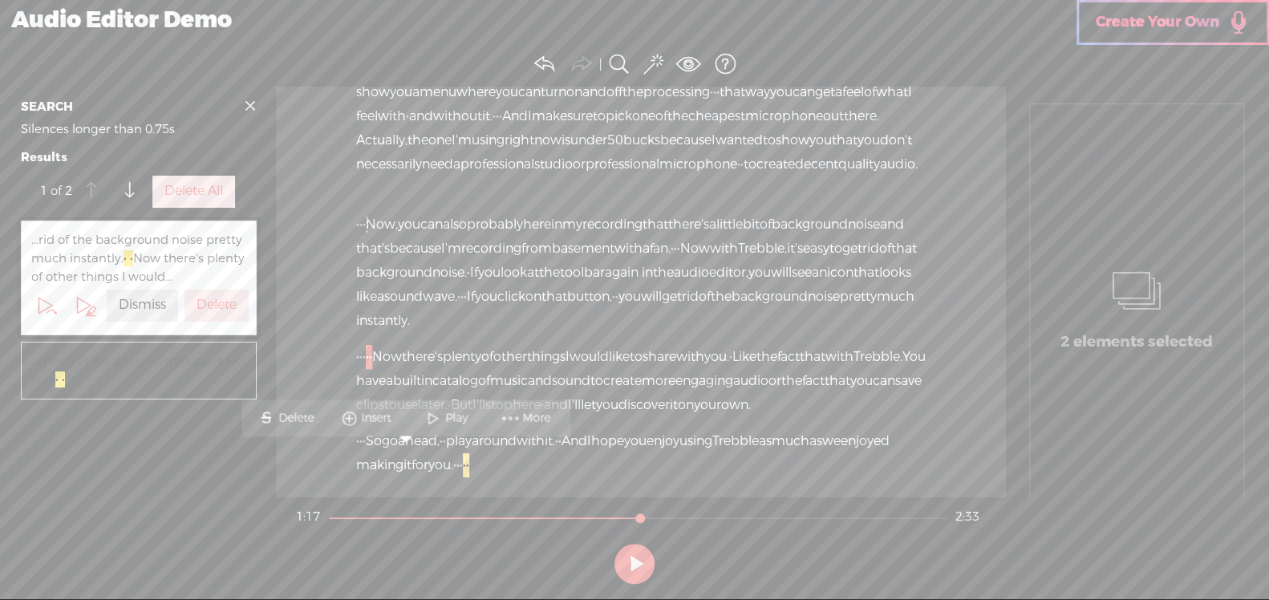
click at [168, 185] on label "Delete All" at bounding box center [193, 191] width 59 height 17
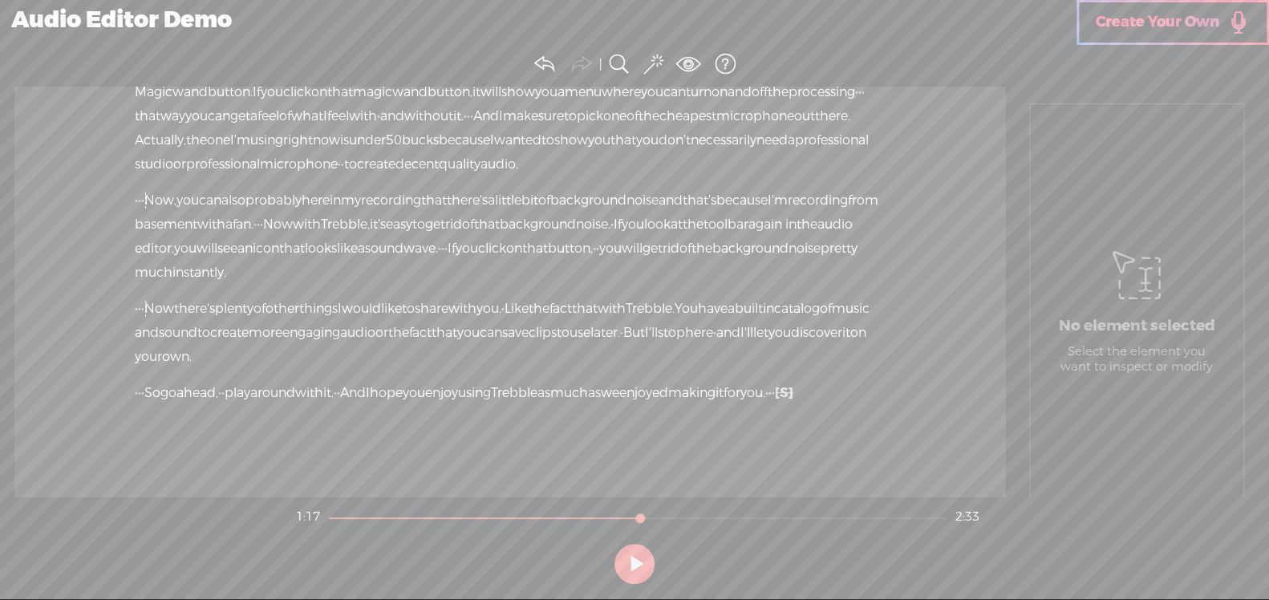
scroll to position [476, 0]
click at [682, 188] on span "that's" at bounding box center [699, 200] width 34 height 24
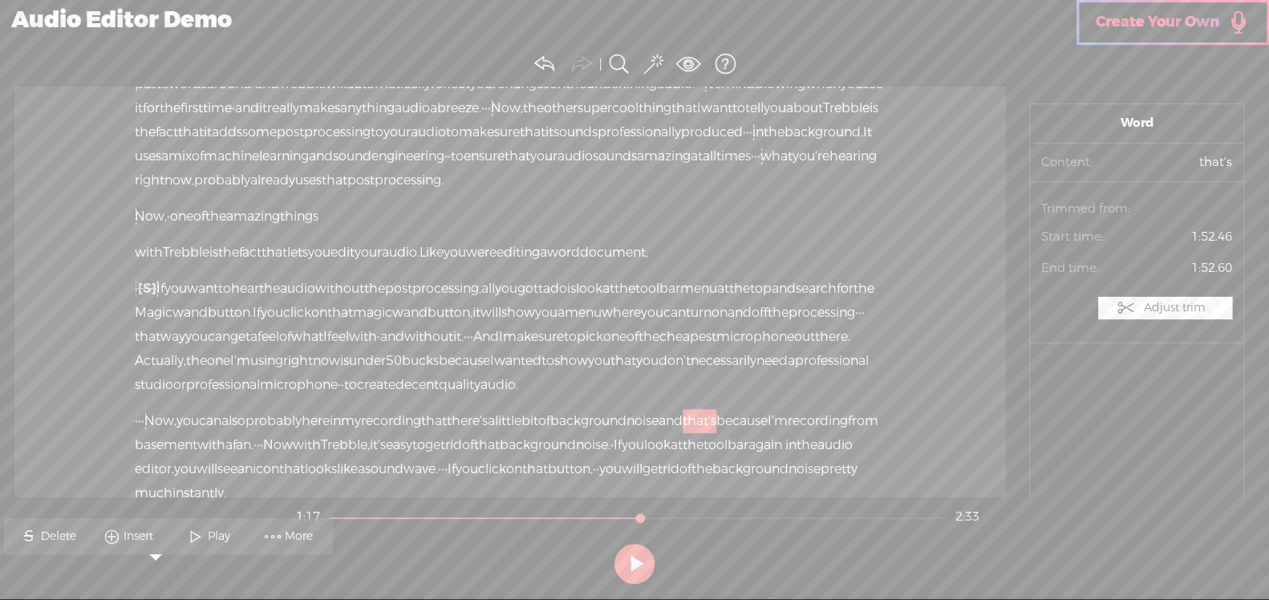
scroll to position [0, 0]
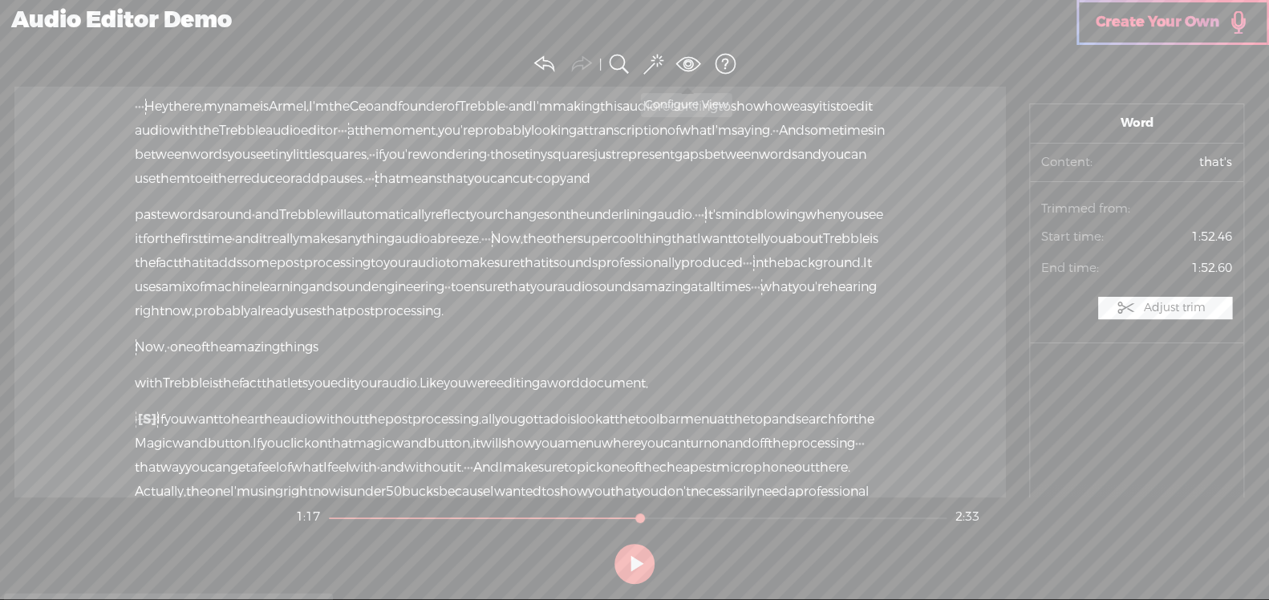
click at [683, 61] on span at bounding box center [688, 64] width 24 height 24
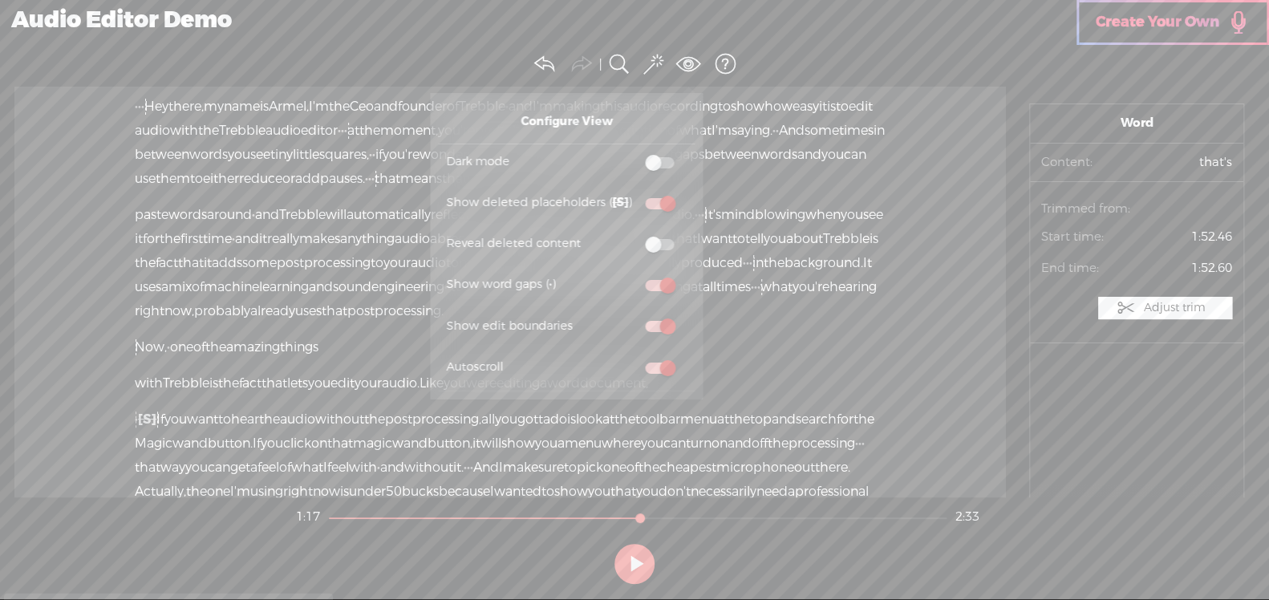
click at [663, 165] on span at bounding box center [659, 162] width 29 height 11
click at [632, 152] on input "checkbox" at bounding box center [632, 152] width 0 height 0
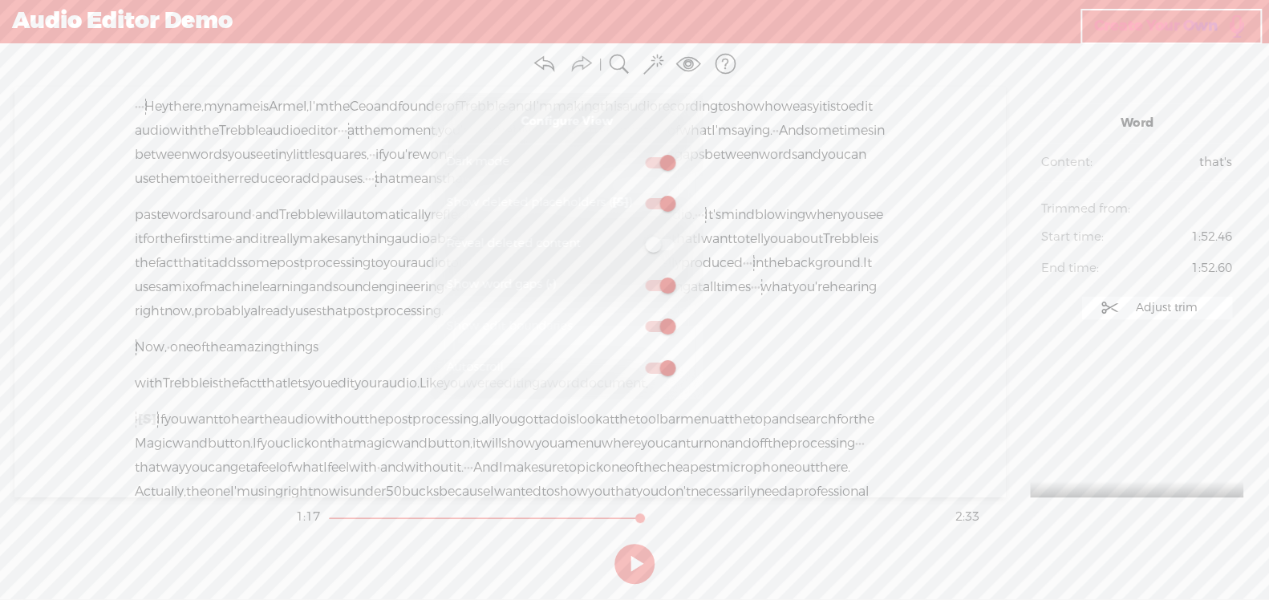
click at [659, 165] on span at bounding box center [659, 162] width 29 height 11
click at [632, 152] on input "checkbox" at bounding box center [632, 152] width 0 height 0
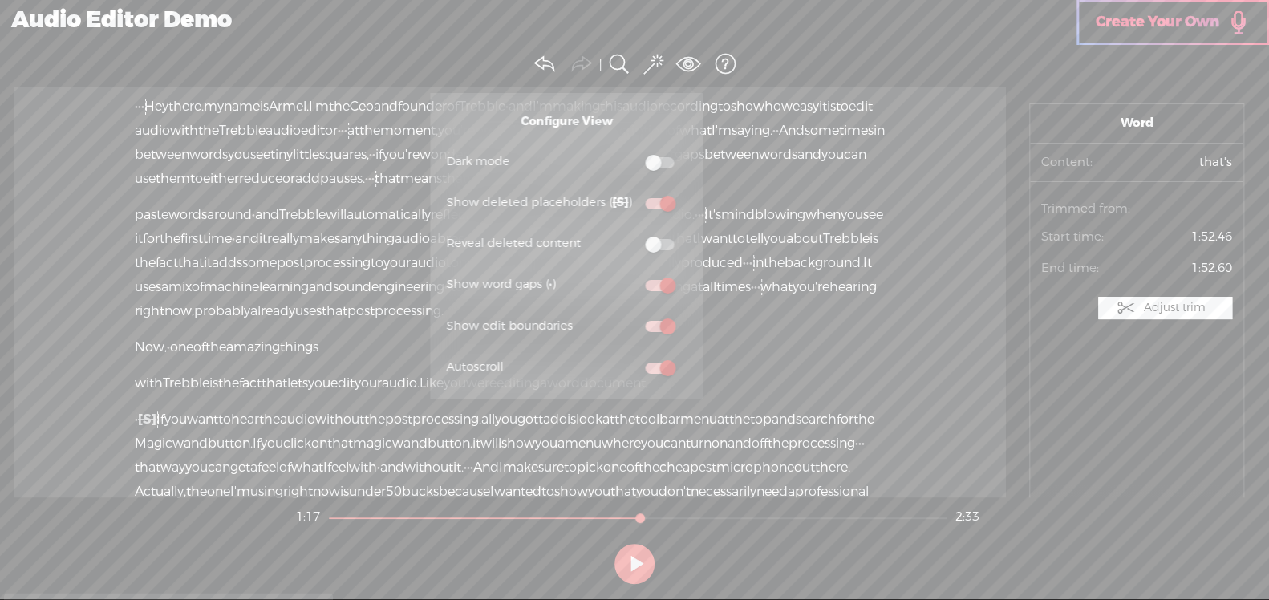
click at [655, 206] on span at bounding box center [659, 203] width 29 height 11
click at [632, 193] on input "checkbox" at bounding box center [632, 193] width 0 height 0
click at [655, 206] on span at bounding box center [659, 203] width 29 height 11
click at [632, 193] on input "checkbox" at bounding box center [632, 193] width 0 height 0
click at [655, 206] on span at bounding box center [659, 203] width 29 height 11
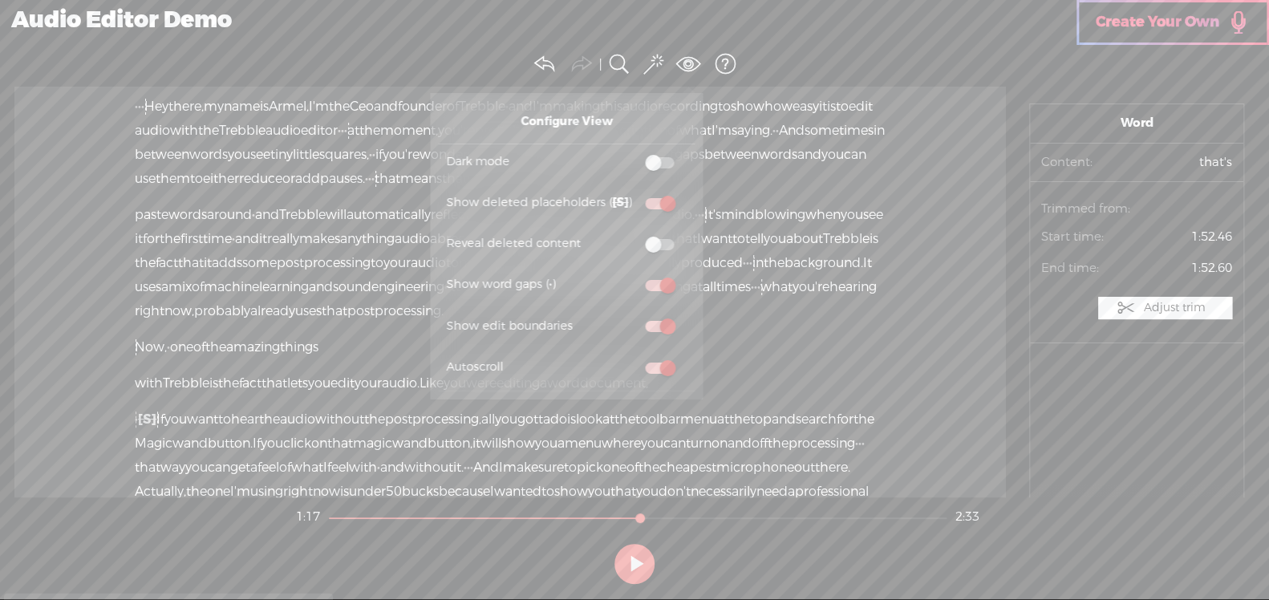
click at [632, 193] on input "checkbox" at bounding box center [632, 193] width 0 height 0
click at [655, 243] on span at bounding box center [659, 244] width 29 height 11
click at [632, 234] on input "checkbox" at bounding box center [632, 234] width 0 height 0
click at [655, 243] on span at bounding box center [659, 244] width 29 height 11
click at [632, 234] on input "checkbox" at bounding box center [632, 234] width 0 height 0
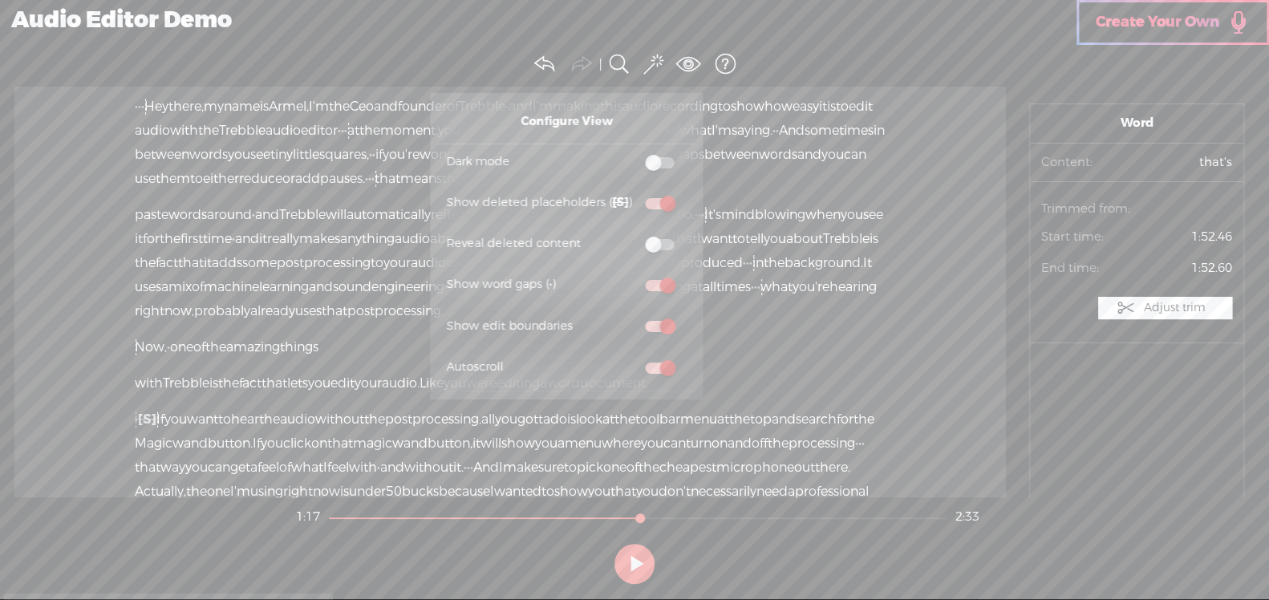
click at [658, 289] on span at bounding box center [659, 285] width 29 height 11
click at [632, 275] on input "checkbox" at bounding box center [632, 275] width 0 height 0
click at [658, 318] on label at bounding box center [659, 327] width 55 height 20
click at [632, 317] on input "checkbox" at bounding box center [632, 317] width 0 height 0
click at [660, 366] on span at bounding box center [659, 367] width 29 height 11
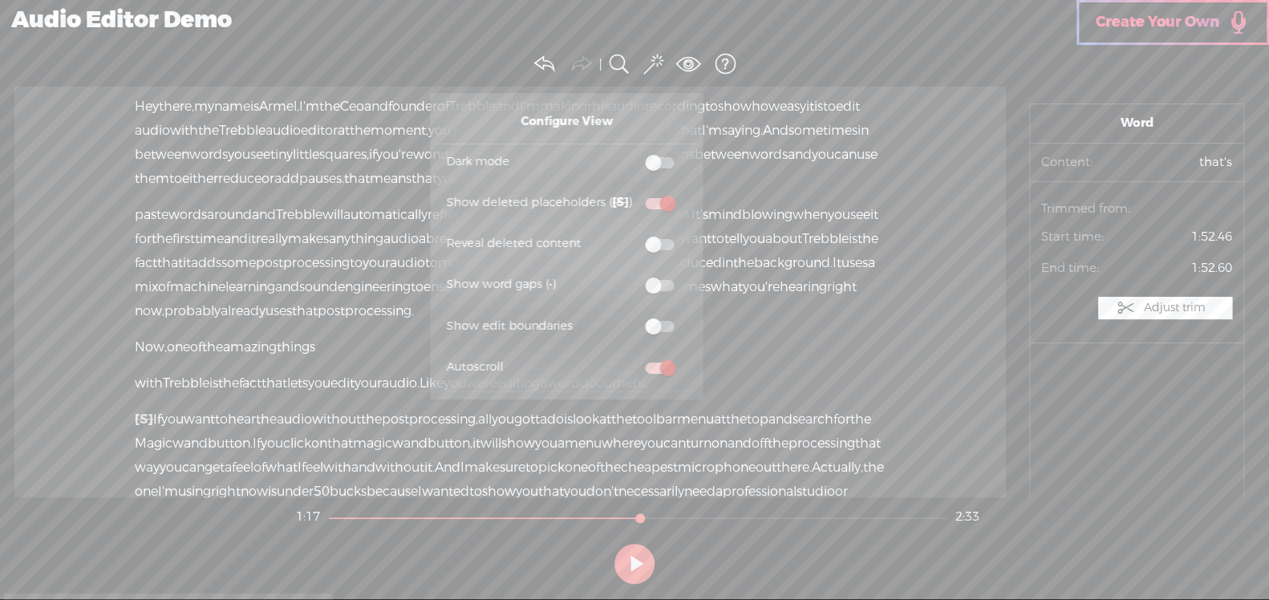
click at [632, 358] on input "checkbox" at bounding box center [632, 358] width 0 height 0
click at [826, 46] on section "Undo Redo Search Remove Background Noise AI Tools Configure Magic Sound Enhance…" at bounding box center [634, 64] width 1253 height 45
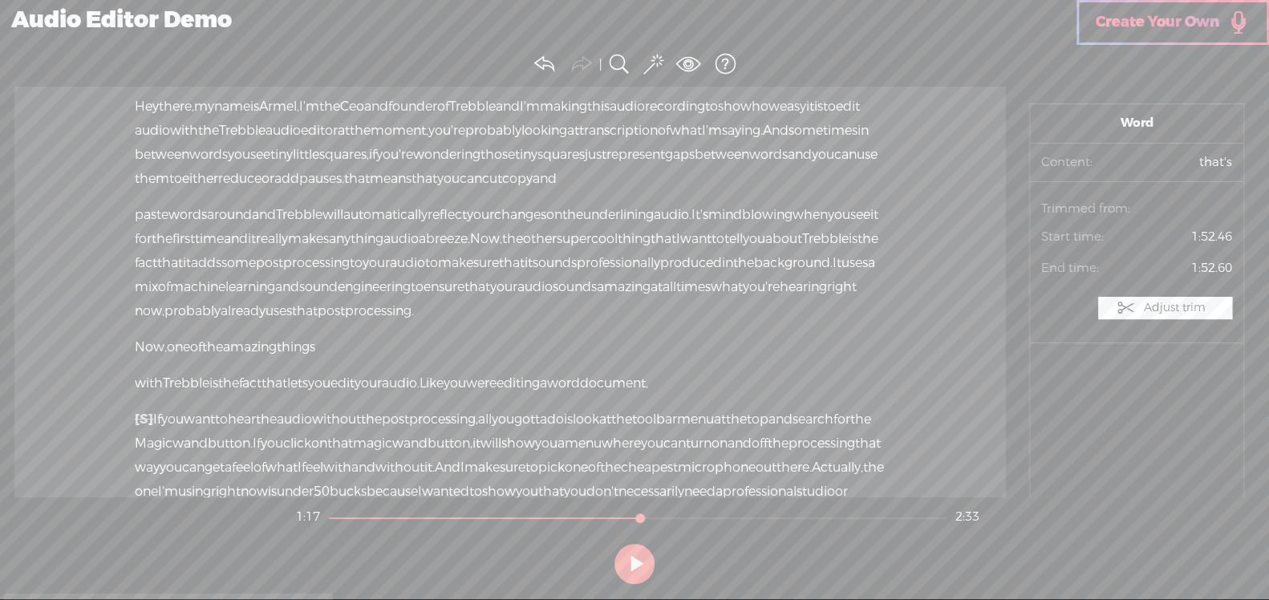
click at [102, 15] on div "Audio Editor Demo" at bounding box center [538, 21] width 1076 height 42
